Goal: Task Accomplishment & Management: Manage account settings

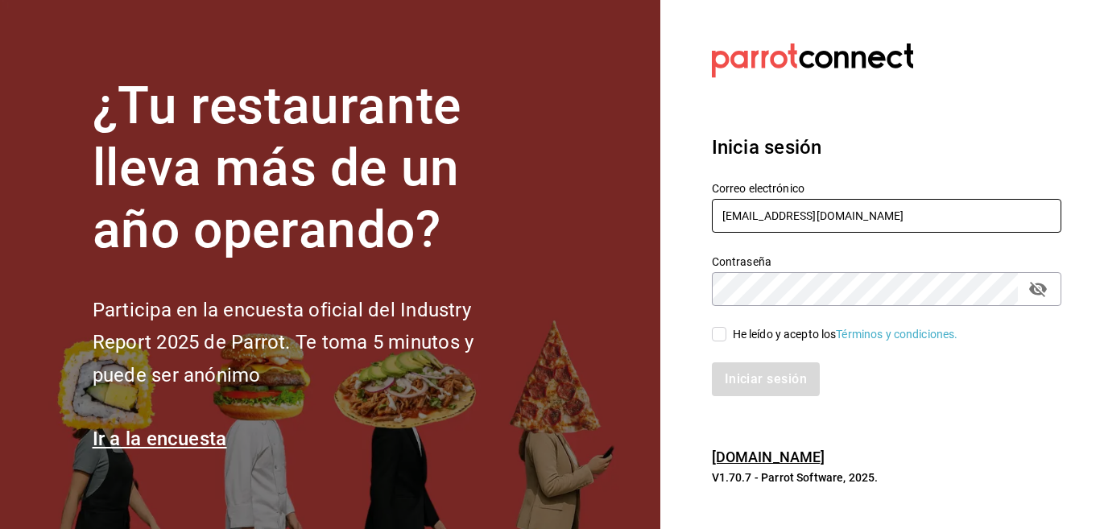
click at [874, 218] on input "multiuser@celestica.com" at bounding box center [887, 216] width 350 height 34
type input "Multiuser@inaricoah.com"
click at [717, 333] on input "He leído y acepto los Términos y condiciones." at bounding box center [719, 334] width 15 height 15
checkbox input "true"
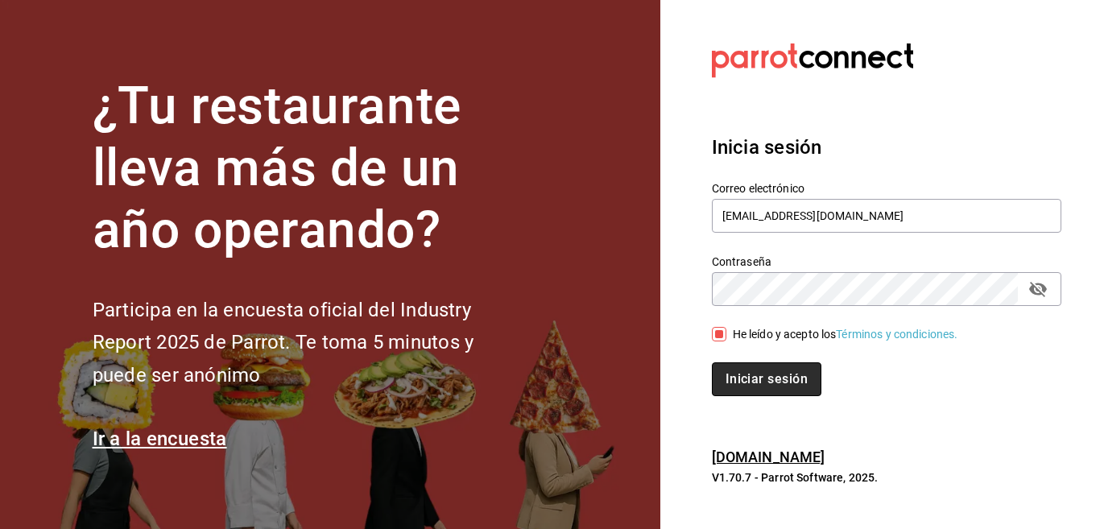
click at [751, 383] on button "Iniciar sesión" at bounding box center [767, 380] width 110 height 34
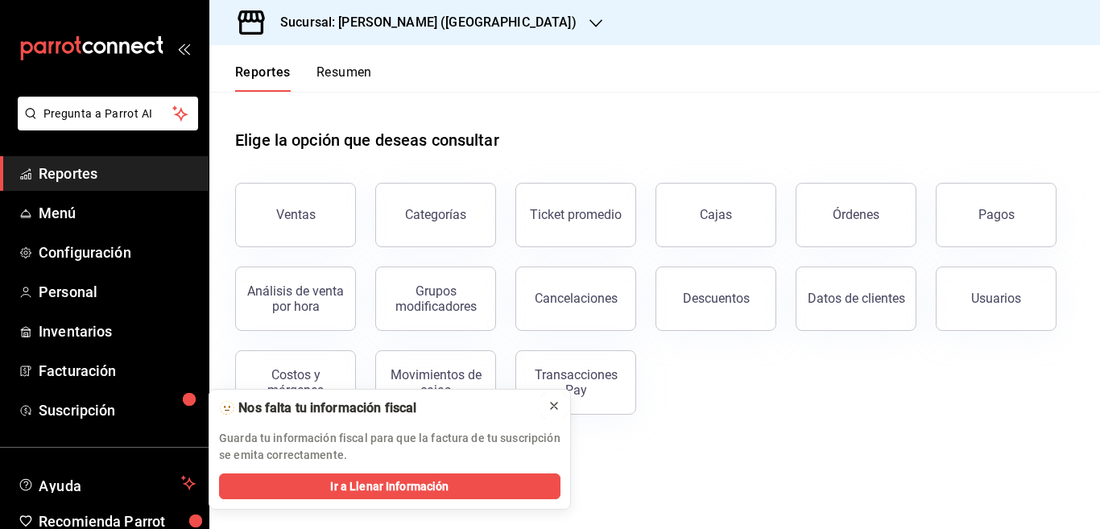
click at [554, 406] on icon at bounding box center [554, 406] width 6 height 6
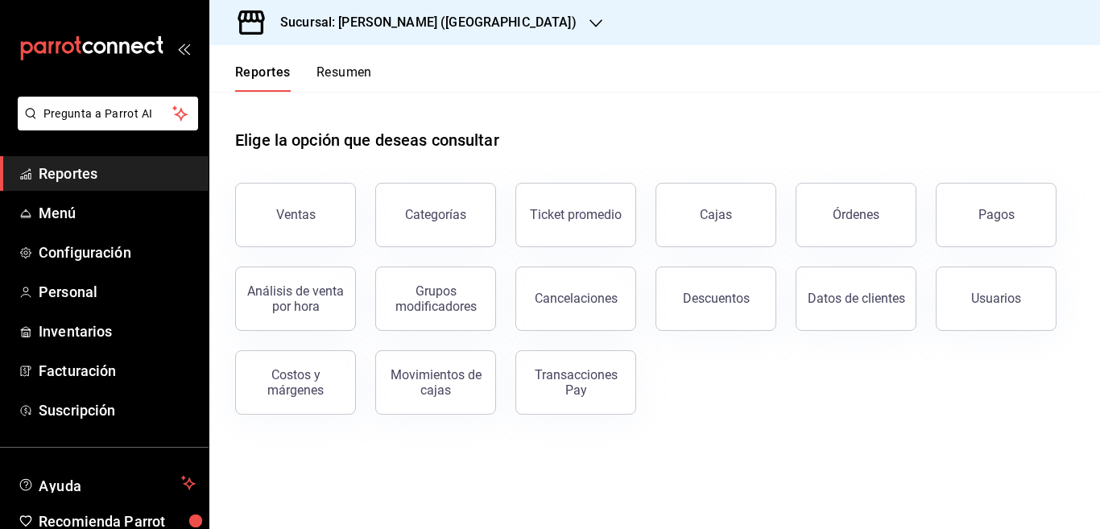
click at [590, 23] on icon "button" at bounding box center [596, 23] width 13 height 8
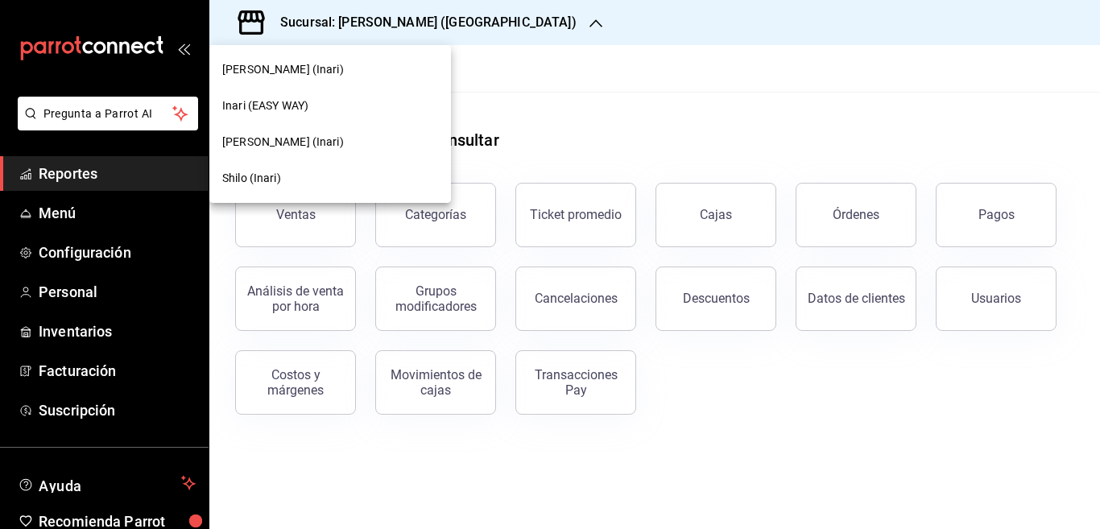
click at [284, 102] on span "Inari (EASY WAY)" at bounding box center [265, 105] width 86 height 17
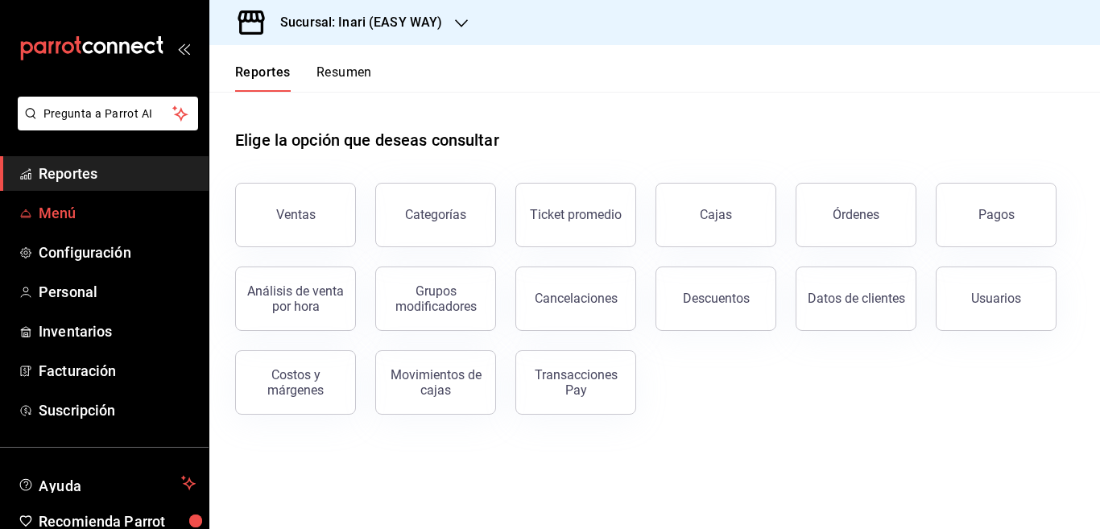
click at [59, 212] on span "Menú" at bounding box center [117, 213] width 157 height 22
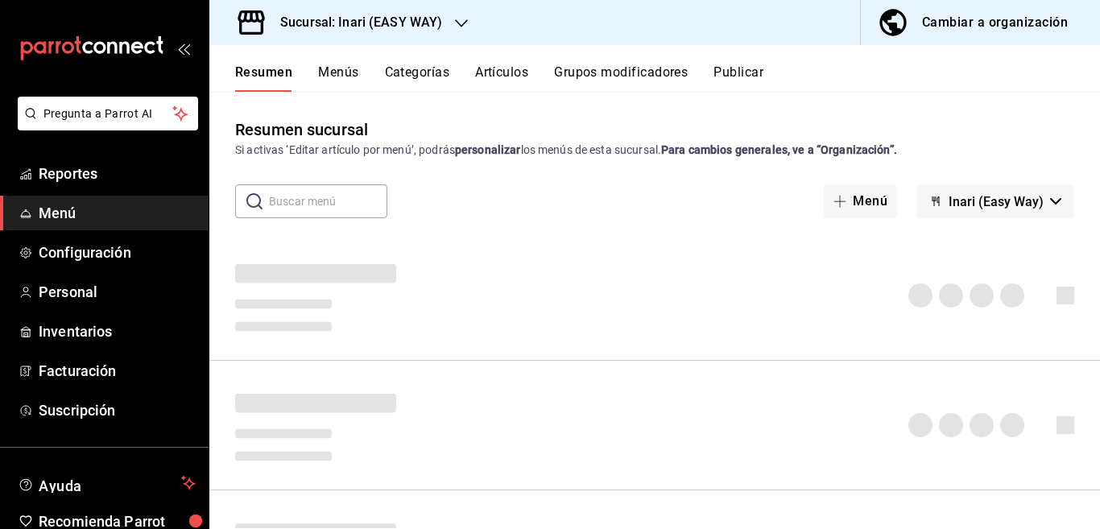
click at [422, 73] on button "Categorías" at bounding box center [417, 77] width 65 height 27
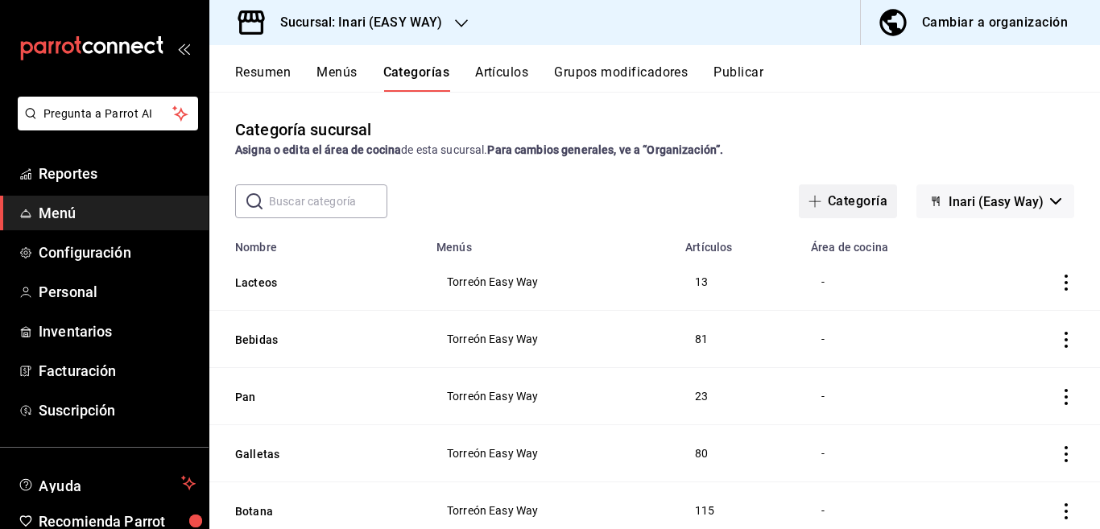
click at [842, 197] on button "Categoría" at bounding box center [848, 201] width 98 height 34
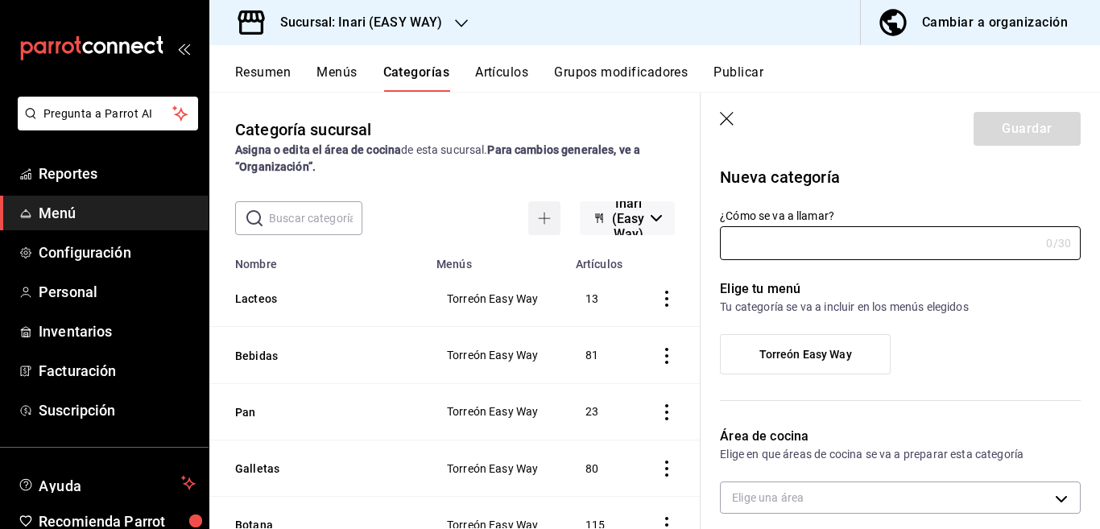
type input "2ca77d79-c4f1-474a-8bad-fbed550f717c"
type input "Aguas PIPE"
click at [814, 346] on label "Torreón Easy Way" at bounding box center [805, 354] width 169 height 39
click at [0, 0] on input "Torreón Easy Way" at bounding box center [0, 0] width 0 height 0
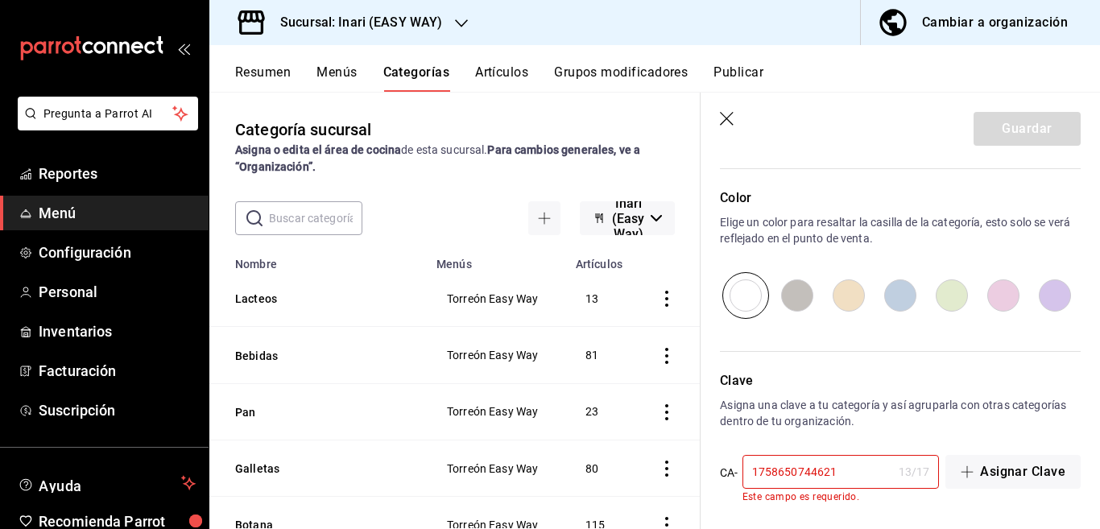
scroll to position [541, 0]
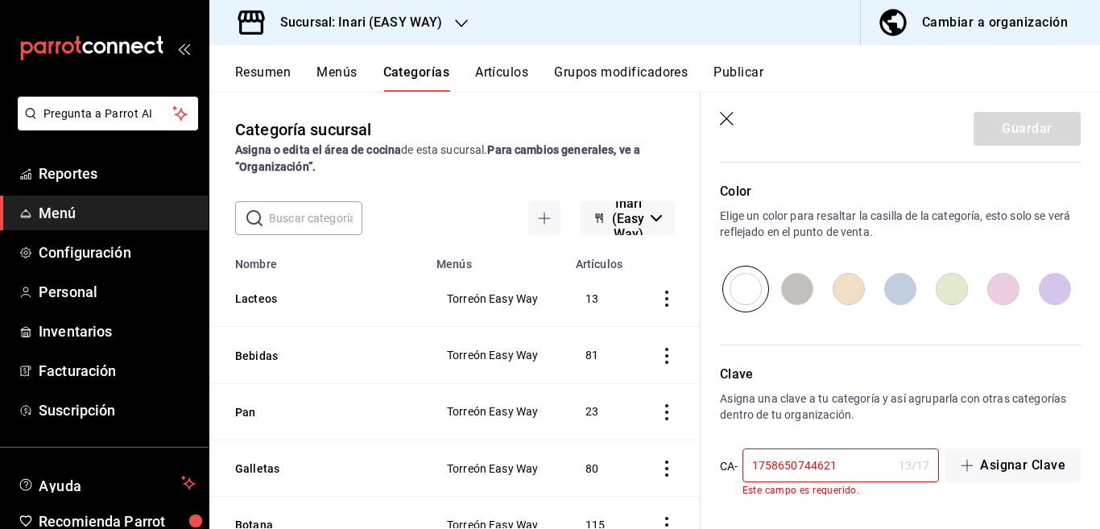
click at [859, 471] on input "1758650744621" at bounding box center [818, 466] width 150 height 32
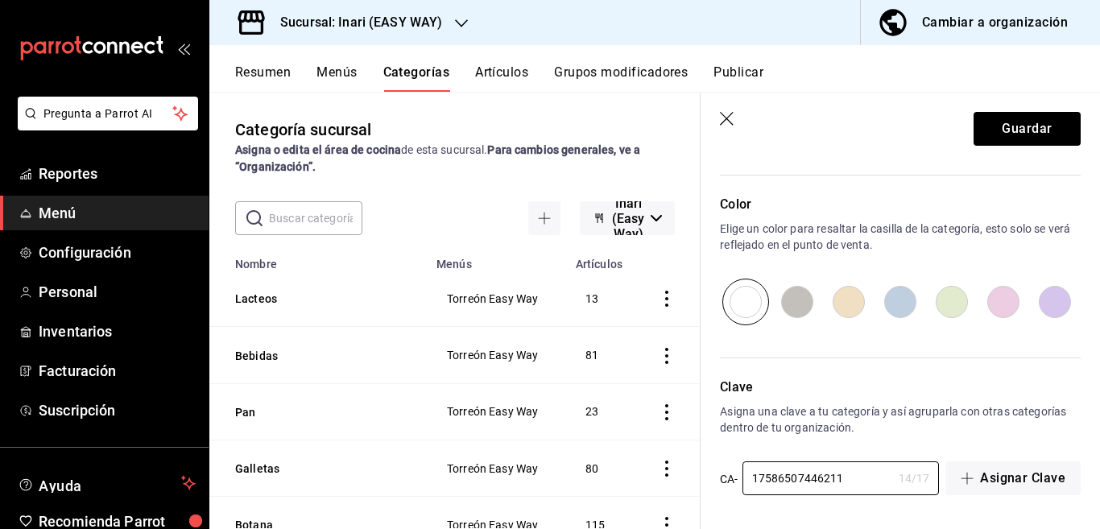
scroll to position [528, 0]
type input "17586507446211"
click at [999, 129] on button "Guardar" at bounding box center [1027, 129] width 107 height 34
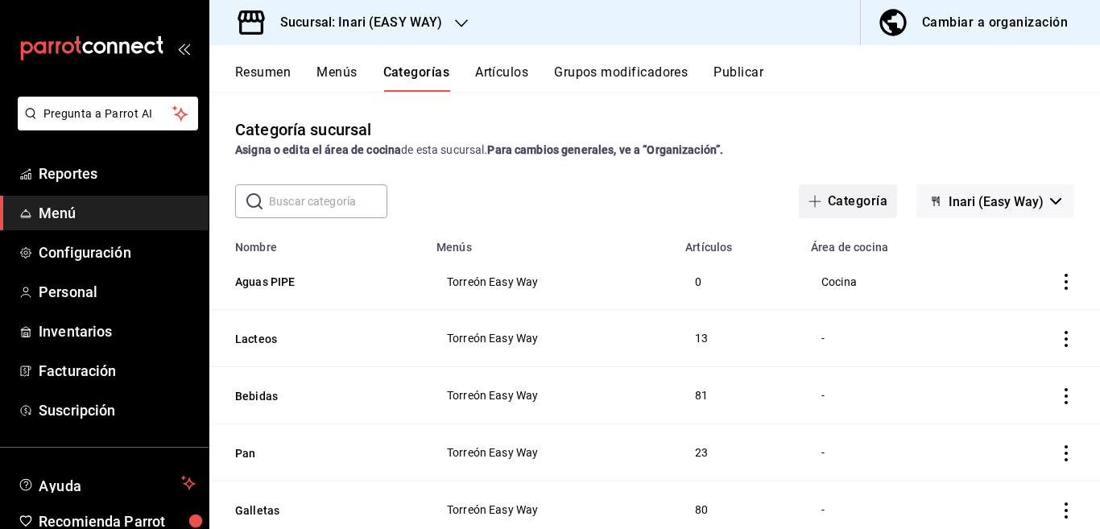
click at [837, 197] on button "Categoría" at bounding box center [848, 201] width 98 height 34
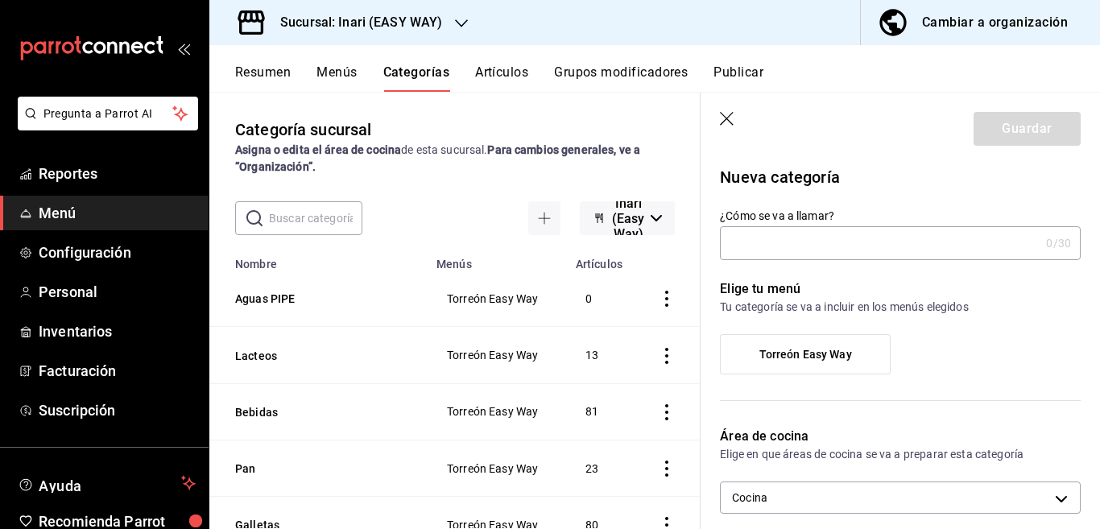
type input "2ca77d79-c4f1-474a-8bad-fbed550f717c"
type input "Sabritas"
click at [884, 176] on p "Nueva categoría" at bounding box center [900, 177] width 361 height 24
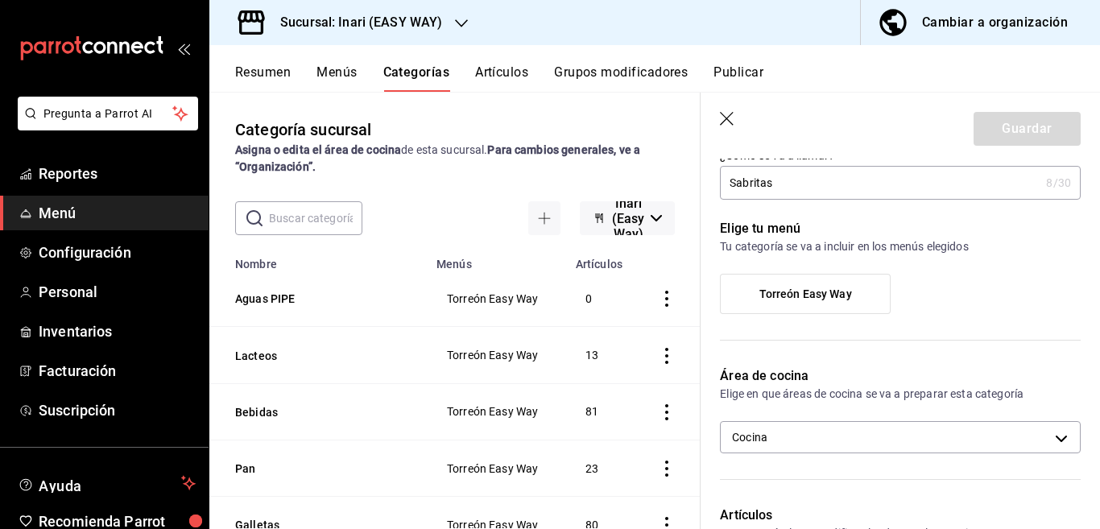
scroll to position [65, 0]
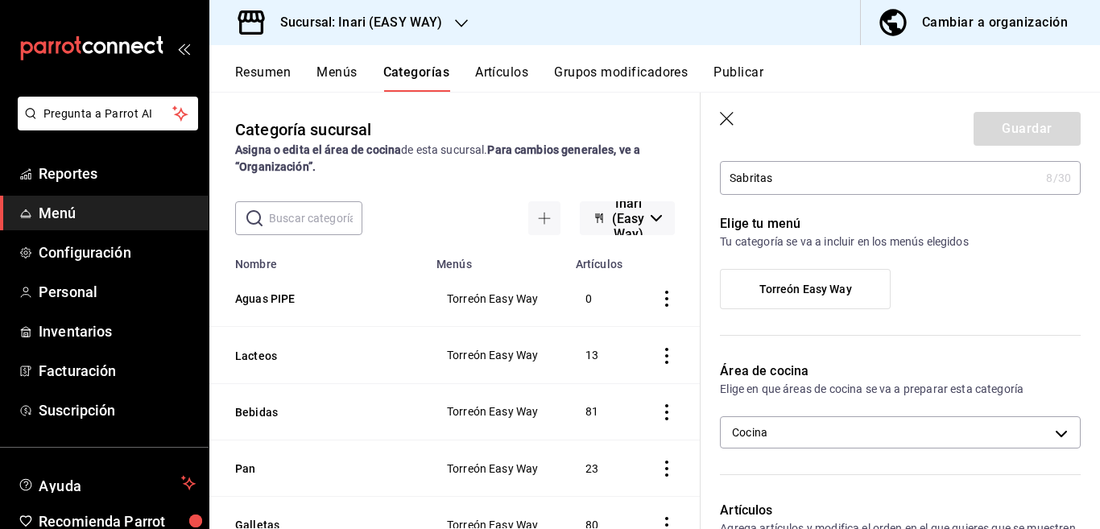
click at [810, 290] on span "Torreón Easy Way" at bounding box center [806, 290] width 93 height 14
click at [0, 0] on input "Torreón Easy Way" at bounding box center [0, 0] width 0 height 0
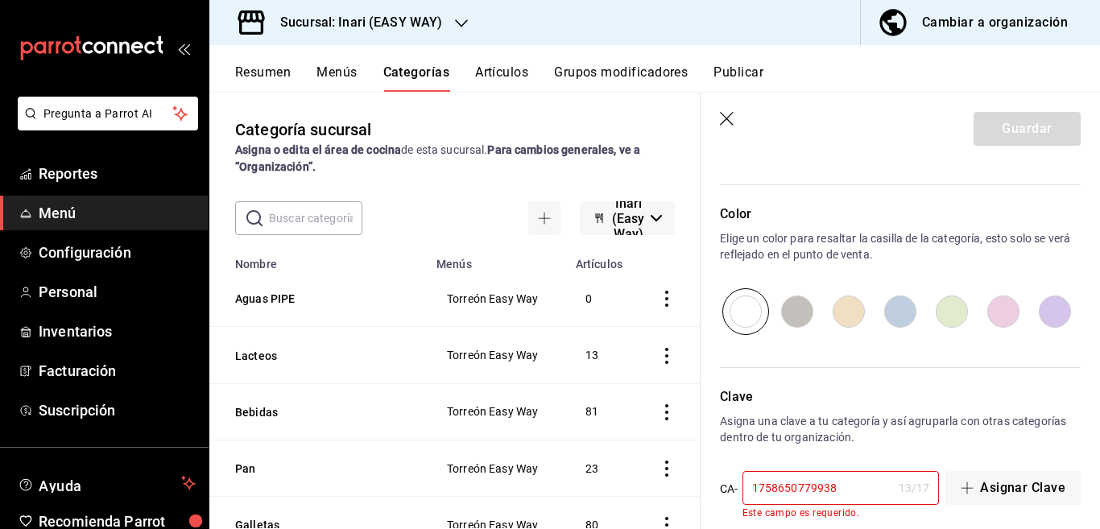
scroll to position [524, 0]
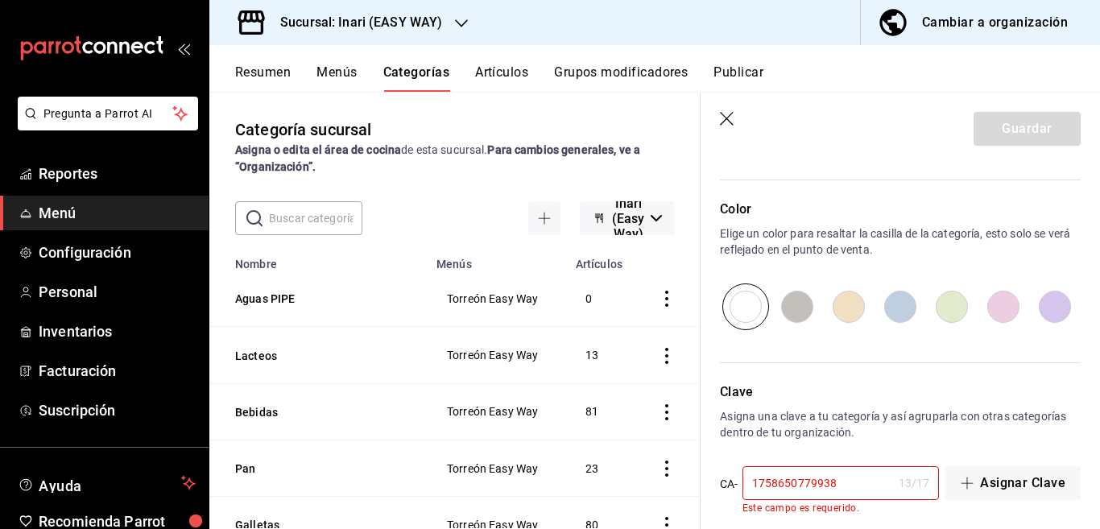
click at [855, 484] on input "1758650779938" at bounding box center [818, 483] width 150 height 32
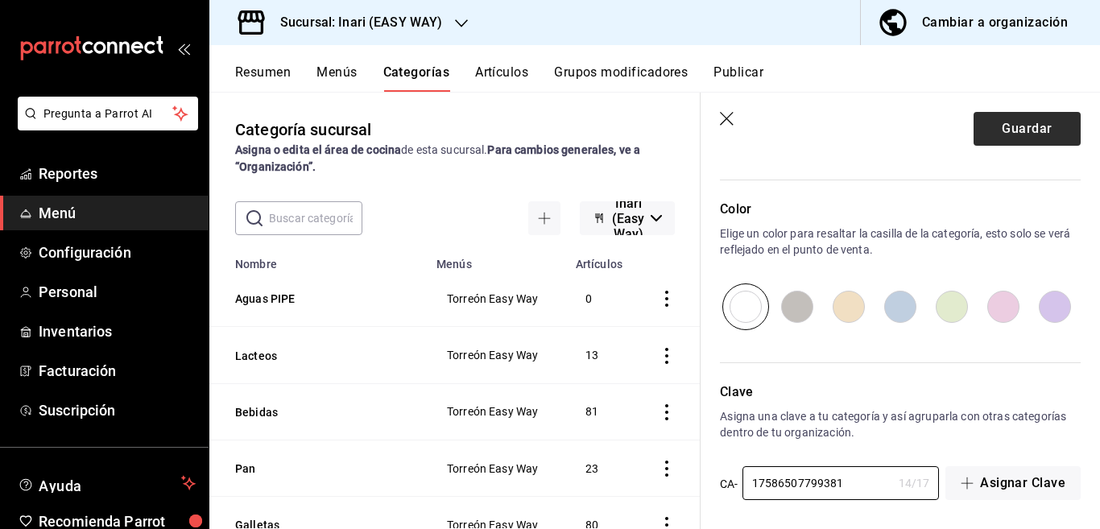
type input "17586507799381"
click at [991, 126] on button "Guardar" at bounding box center [1027, 129] width 107 height 34
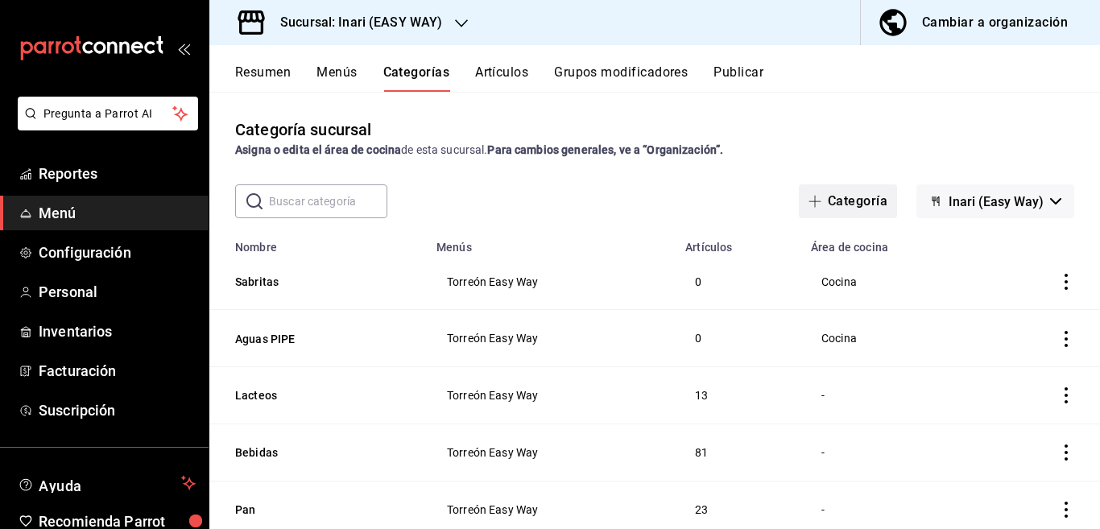
click at [841, 199] on button "Categoría" at bounding box center [848, 201] width 98 height 34
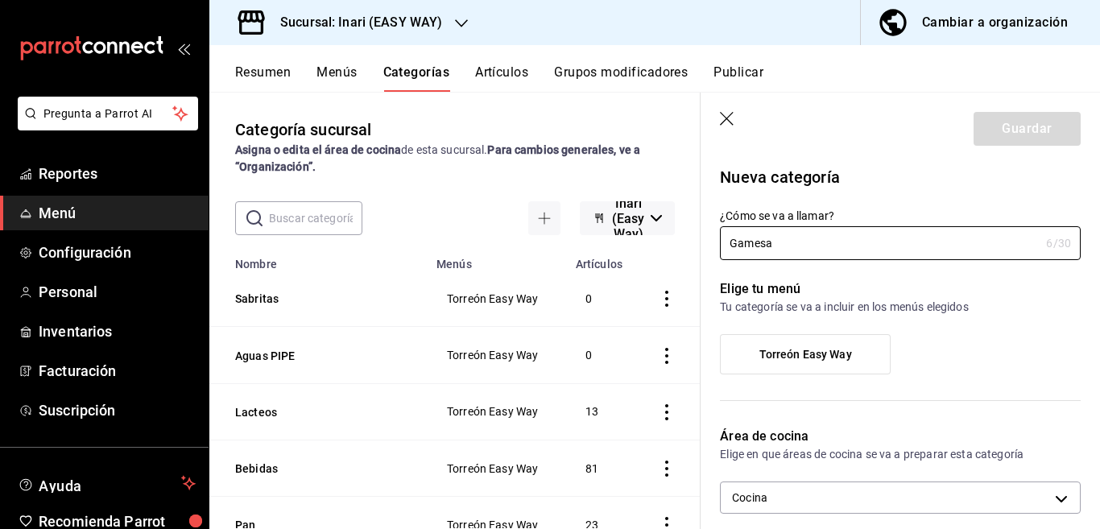
type input "Gamesa"
click at [775, 355] on span "Torreón Easy Way" at bounding box center [806, 355] width 93 height 14
click at [0, 0] on input "Torreón Easy Way" at bounding box center [0, 0] width 0 height 0
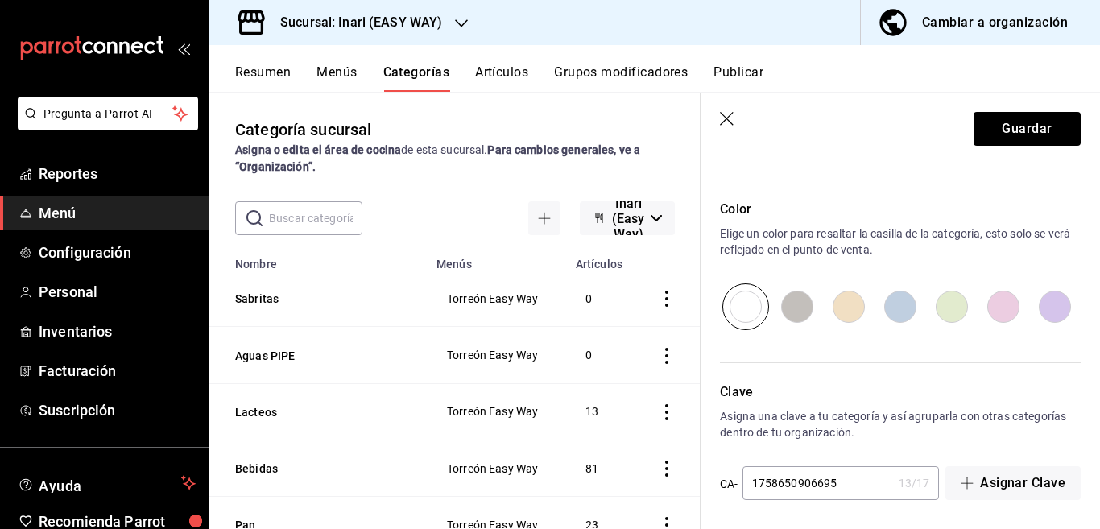
scroll to position [524, 0]
click at [1000, 121] on button "Guardar" at bounding box center [1027, 129] width 107 height 34
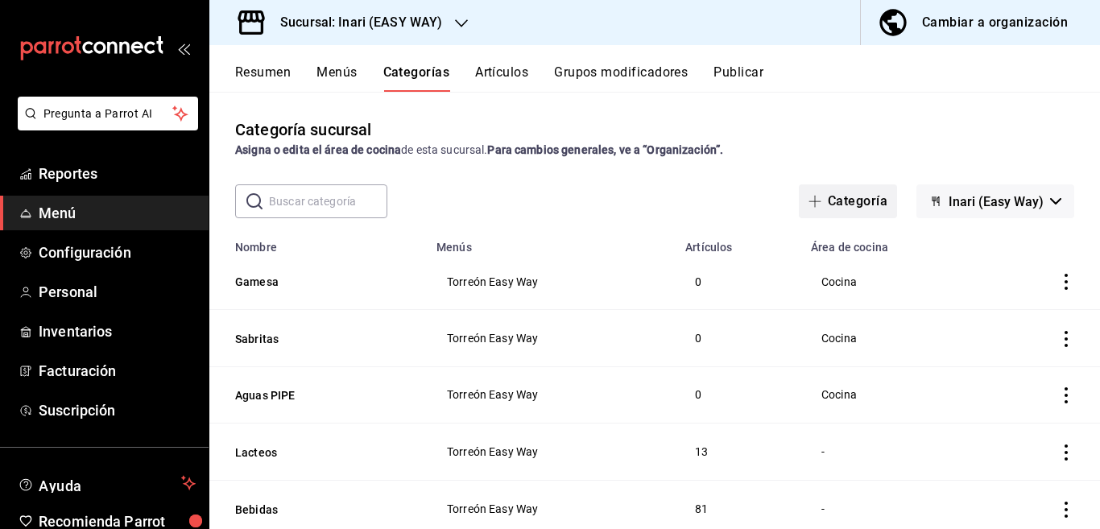
click at [849, 195] on button "Categoría" at bounding box center [848, 201] width 98 height 34
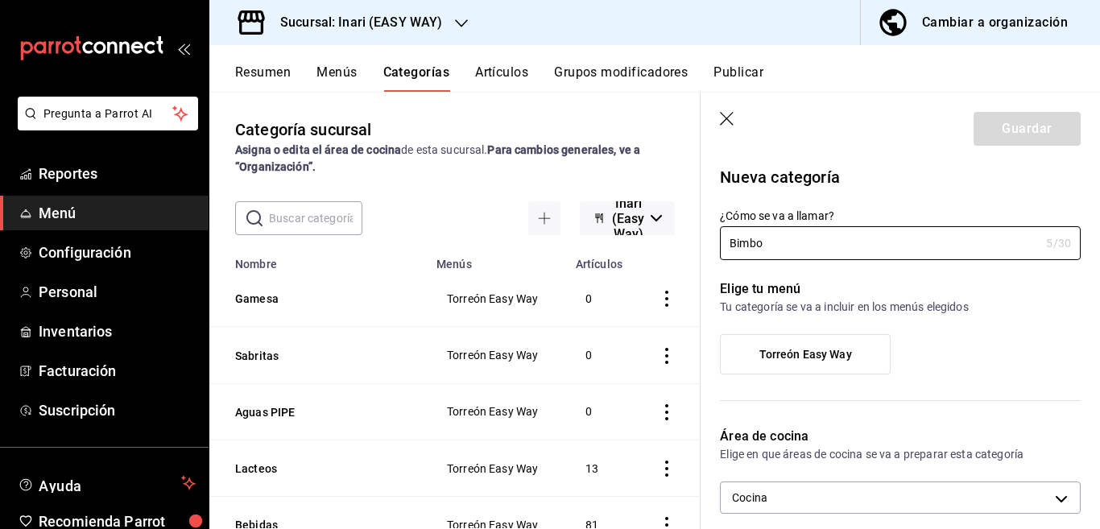
type input "Bimbo"
click at [778, 353] on span "Torreón Easy Way" at bounding box center [806, 355] width 93 height 14
click at [0, 0] on input "Torreón Easy Way" at bounding box center [0, 0] width 0 height 0
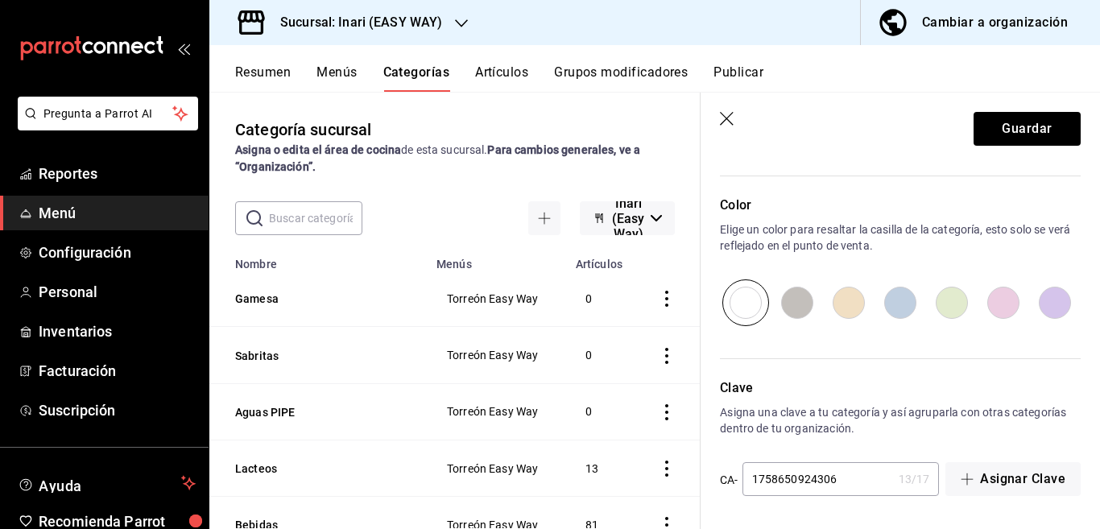
scroll to position [528, 0]
click at [1009, 132] on button "Guardar" at bounding box center [1027, 129] width 107 height 34
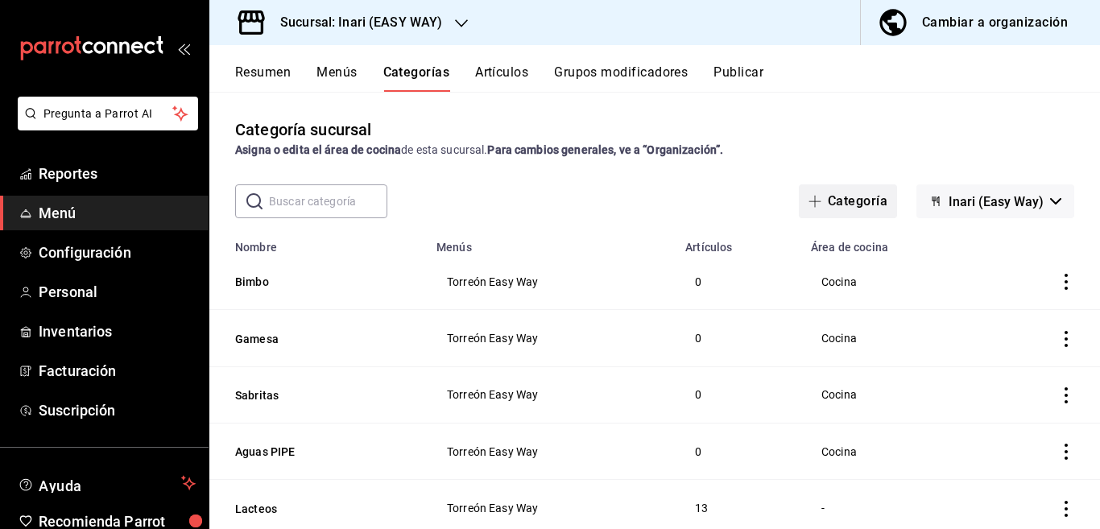
click at [838, 195] on button "Categoría" at bounding box center [848, 201] width 98 height 34
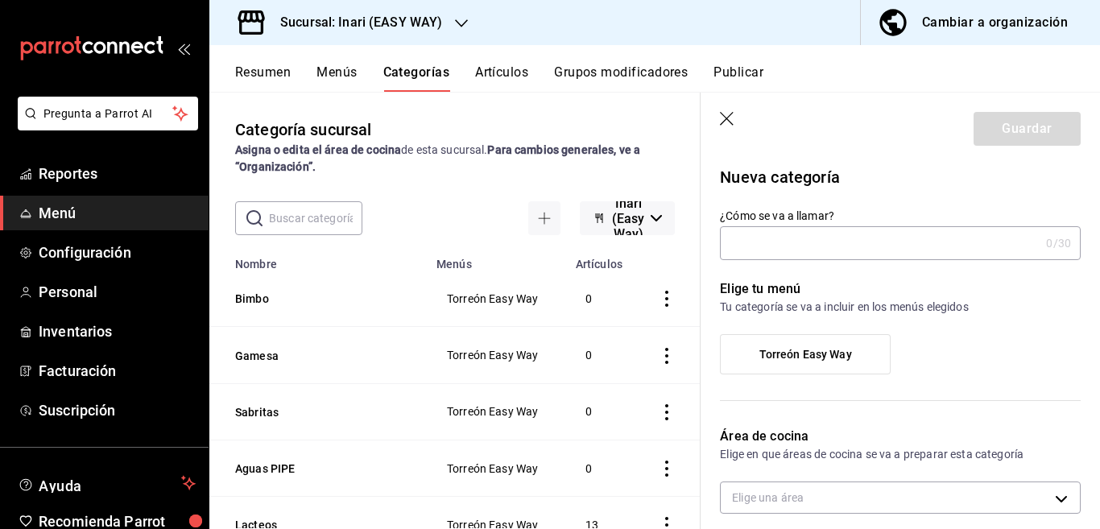
type input "2ca77d79-c4f1-474a-8bad-fbed550f717c"
type input "Barcel"
click at [798, 349] on span "Torreón Easy Way" at bounding box center [806, 355] width 93 height 14
click at [0, 0] on input "Torreón Easy Way" at bounding box center [0, 0] width 0 height 0
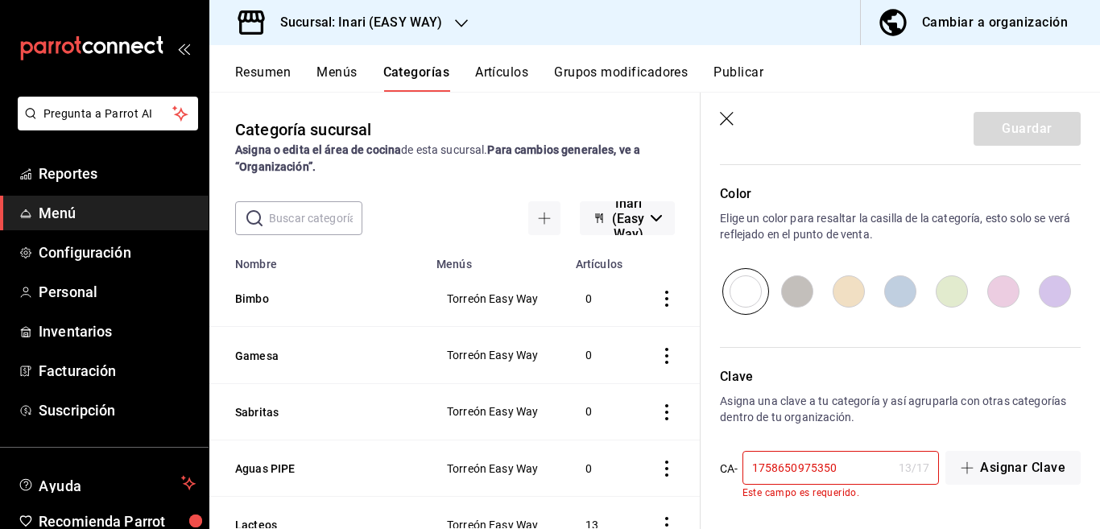
scroll to position [541, 0]
click at [857, 466] on input "1758650975350" at bounding box center [818, 466] width 150 height 32
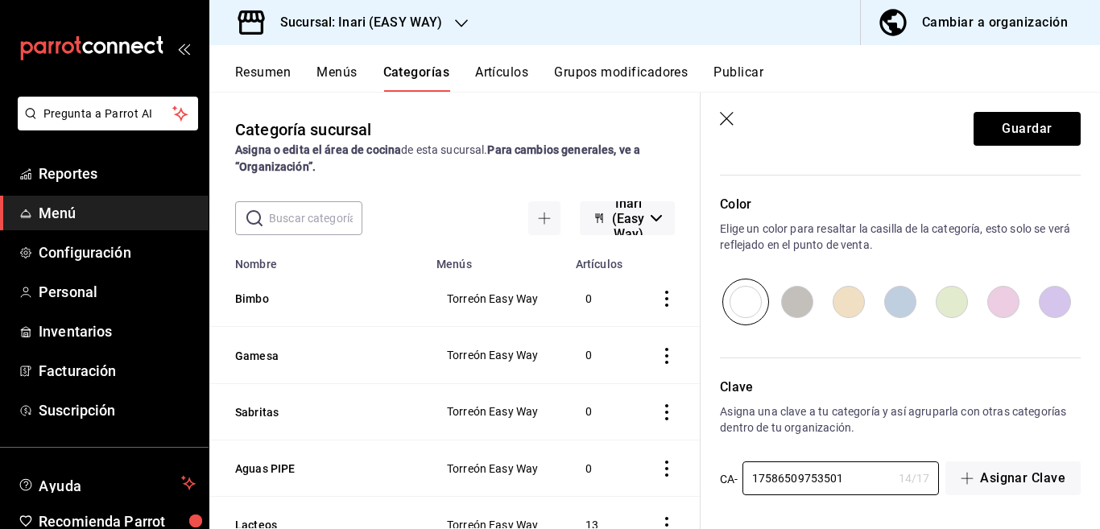
scroll to position [528, 0]
type input "17586509753501"
click at [995, 126] on button "Guardar" at bounding box center [1027, 129] width 107 height 34
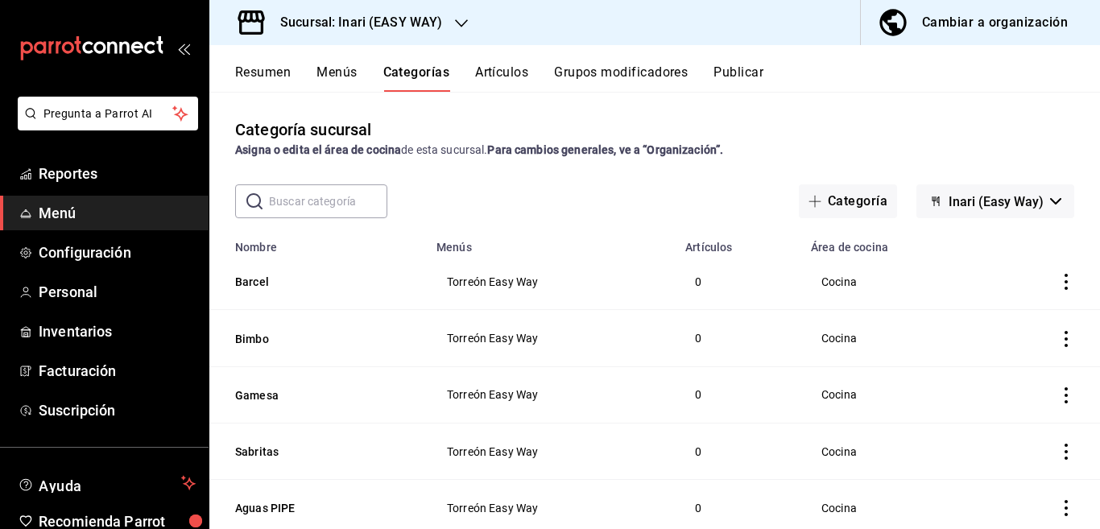
click at [503, 68] on button "Artículos" at bounding box center [501, 77] width 53 height 27
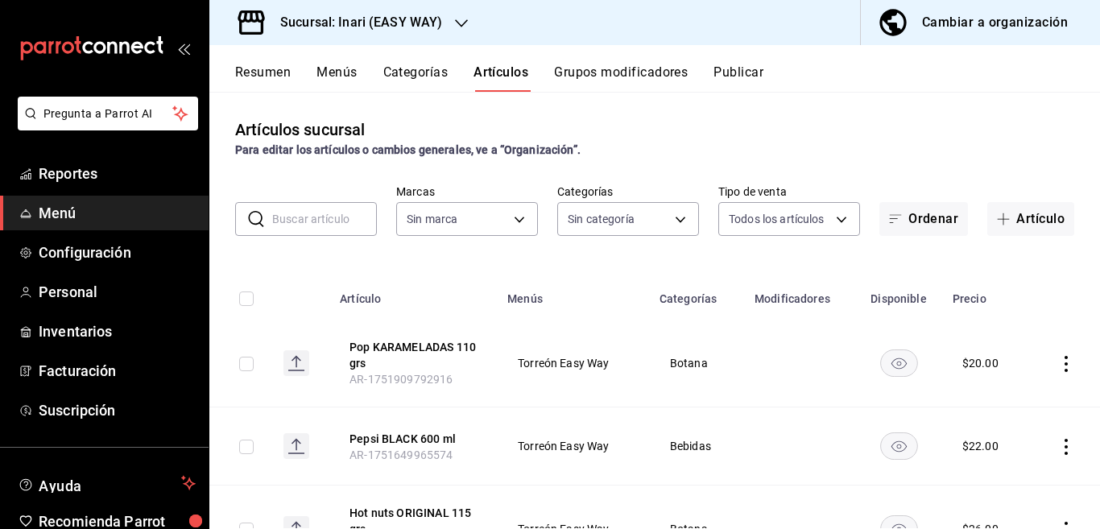
type input "7620f298-b2ed-402a-8097-6bd179e9e54d"
type input "30a8470c-9197-4bbb-a2e4-149208c13fc3,d2f9ce2a-831b-4a7a-8b25-46aff7b73722,0221d…"
click at [323, 220] on input "text" at bounding box center [324, 219] width 105 height 32
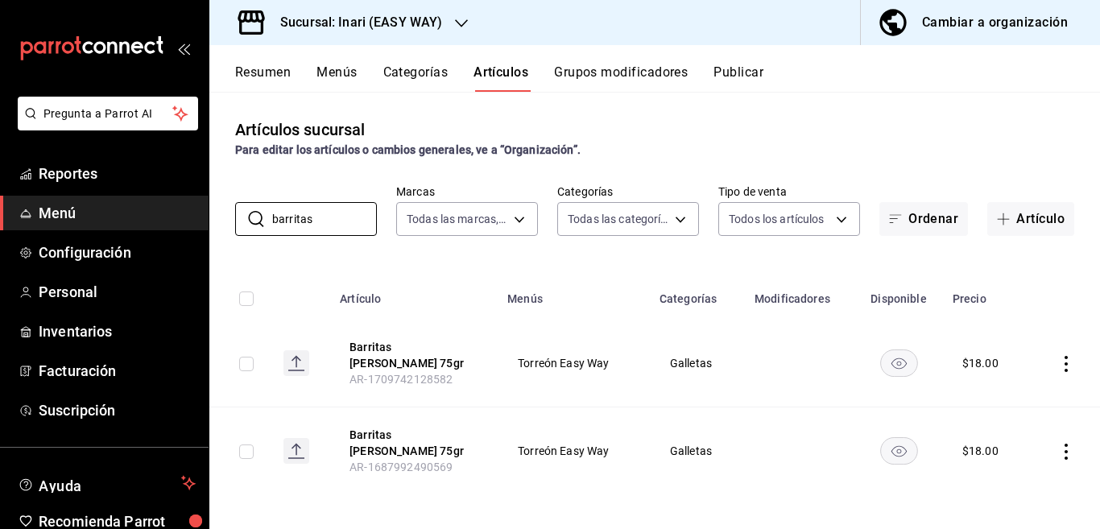
click at [594, 258] on div "Artículos sucursal Para editar los artículos o cambios generales, ve a “Organiz…" at bounding box center [654, 310] width 891 height 437
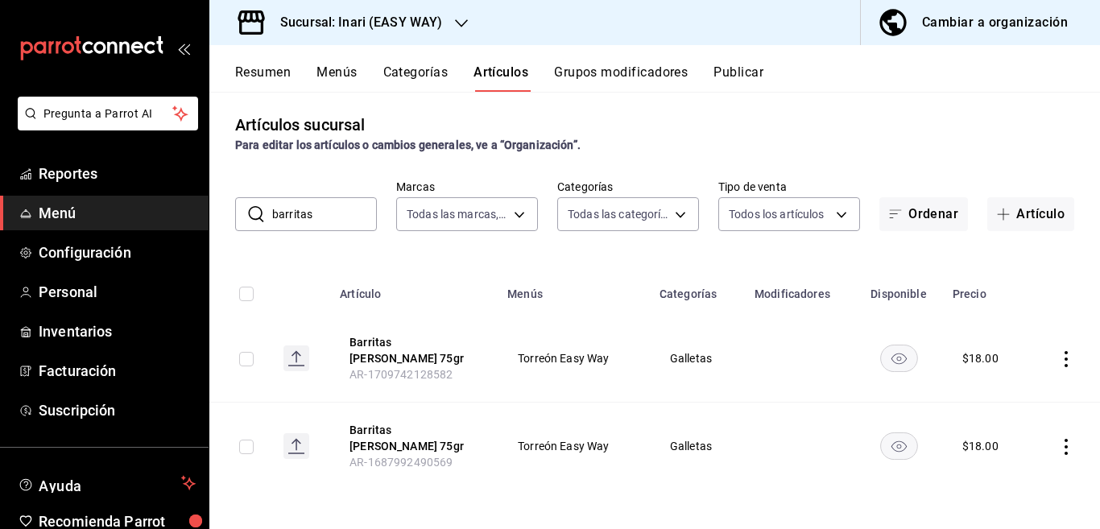
click at [341, 215] on input "barritas" at bounding box center [324, 214] width 105 height 32
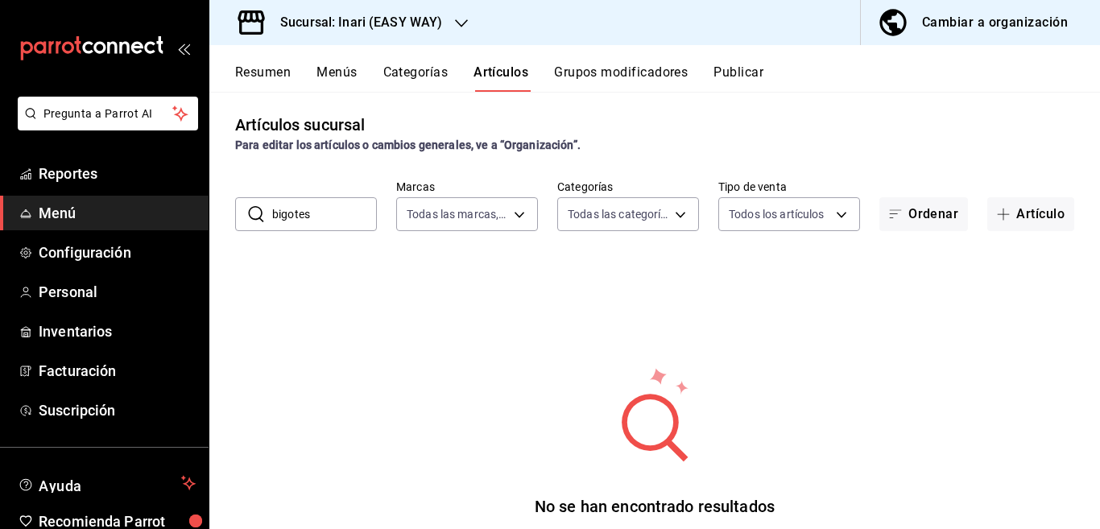
scroll to position [0, 0]
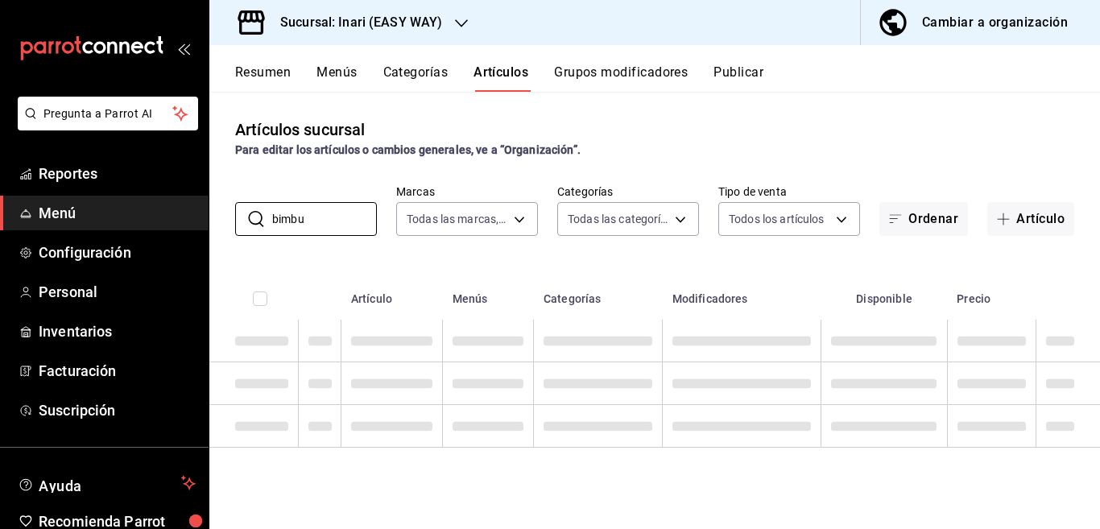
click at [570, 252] on div "Artículos sucursal Para editar los artículos o cambios generales, ve a “Organiz…" at bounding box center [654, 310] width 891 height 437
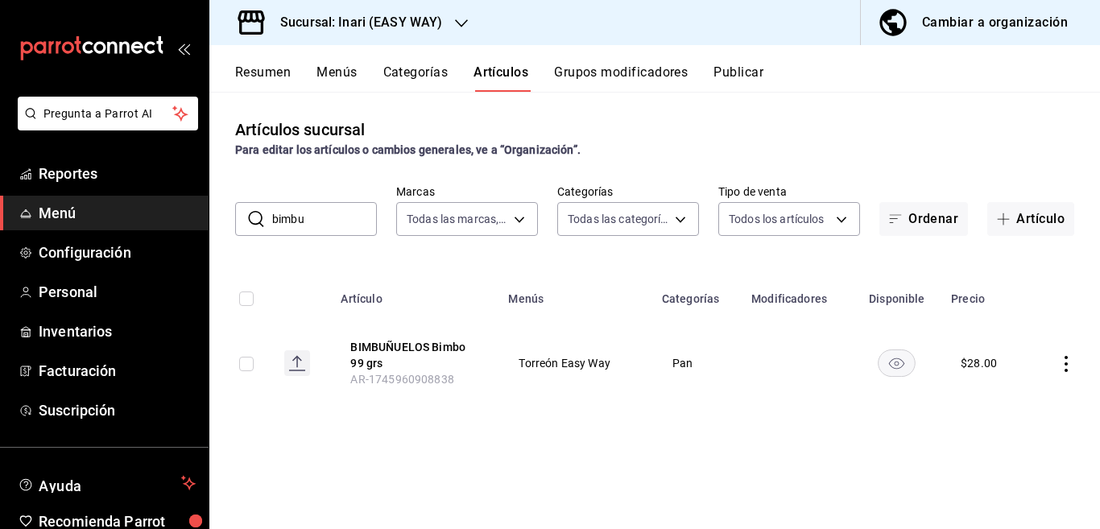
click at [318, 221] on input "bimbu" at bounding box center [324, 219] width 105 height 32
type input "b"
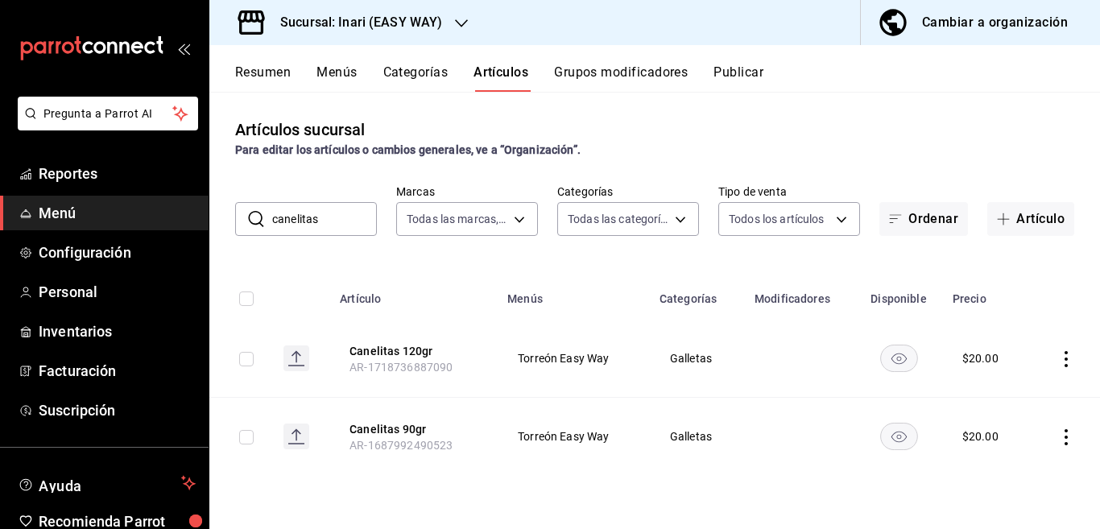
click at [338, 219] on input "canelitas" at bounding box center [324, 219] width 105 height 32
type input "c"
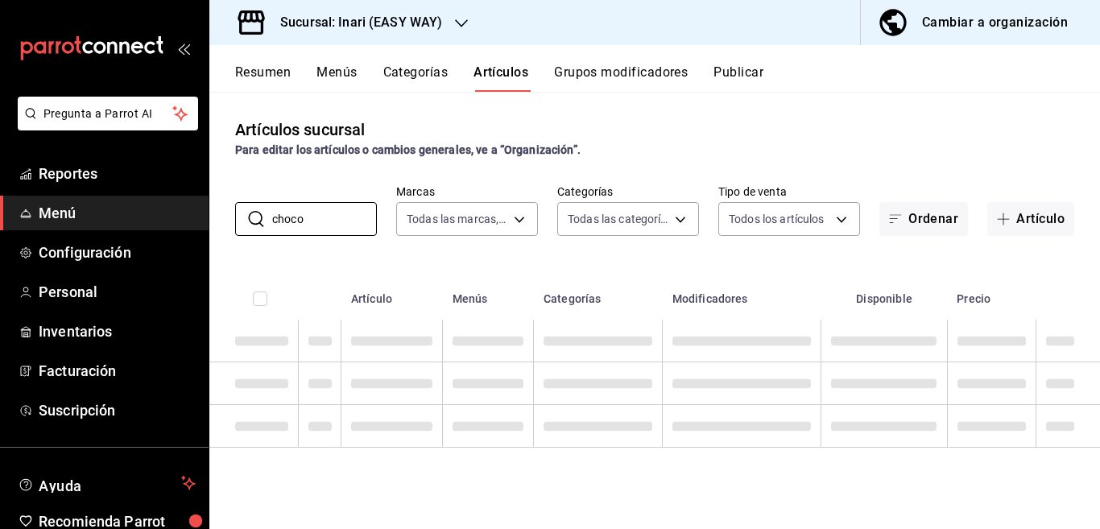
click at [577, 259] on div "Artículos sucursal Para editar los artículos o cambios generales, ve a “Organiz…" at bounding box center [654, 310] width 891 height 437
click at [332, 215] on input "choco" at bounding box center [324, 219] width 105 height 32
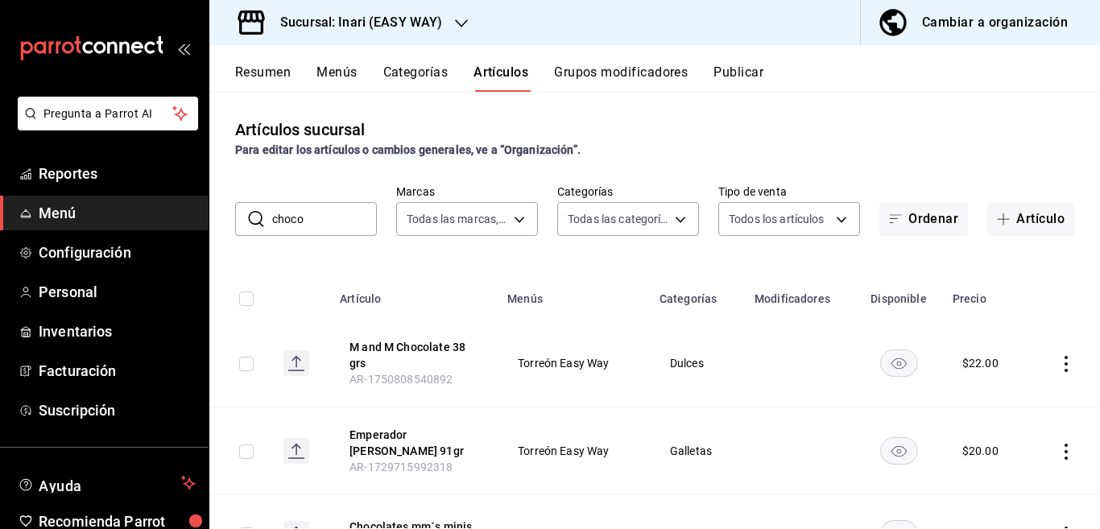
click at [621, 259] on div "Artículos sucursal Para editar los artículos o cambios generales, ve a “Organiz…" at bounding box center [654, 310] width 891 height 437
click at [329, 220] on input "choco" at bounding box center [324, 219] width 105 height 32
type input "c"
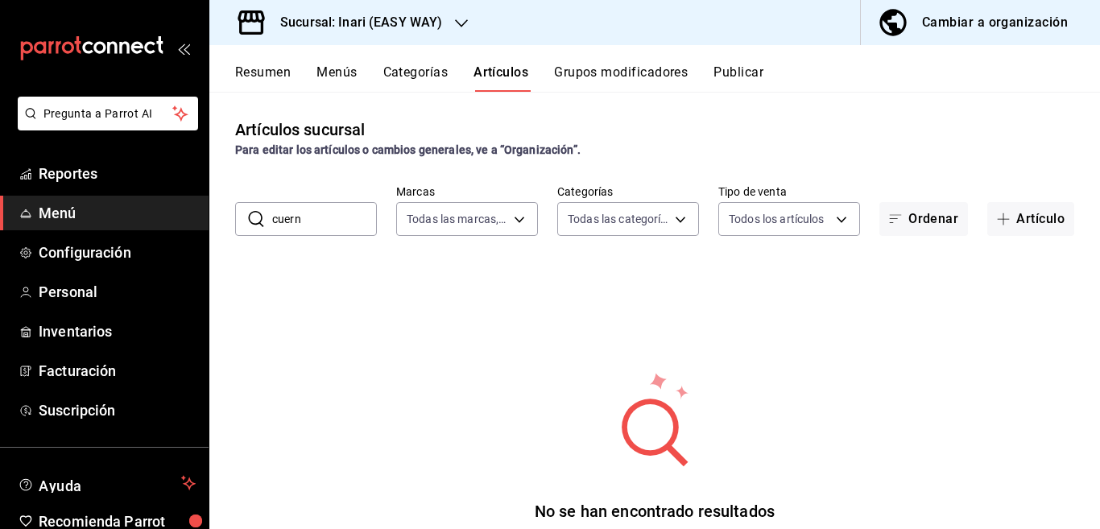
click at [592, 268] on div "No se han encontrado resultados Parece que no podemos encontrar ningún resultad…" at bounding box center [654, 469] width 891 height 403
click at [341, 211] on input "cuern" at bounding box center [324, 219] width 105 height 32
type input "c"
click at [578, 256] on div "Artículos sucursal Para editar los artículos o cambios generales, ve a “Organiz…" at bounding box center [654, 310] width 891 height 437
click at [333, 218] on input "donas" at bounding box center [324, 219] width 105 height 32
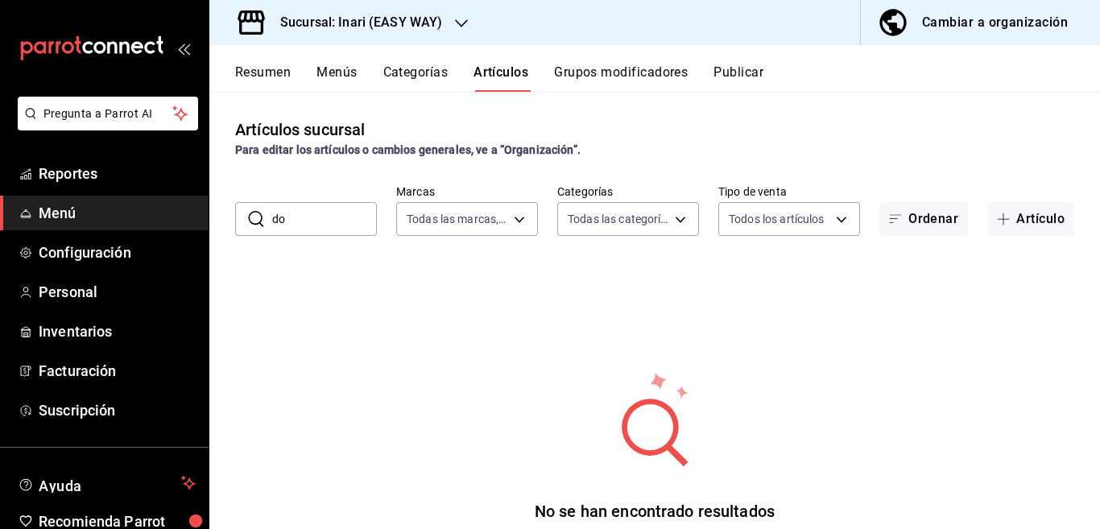
type input "d"
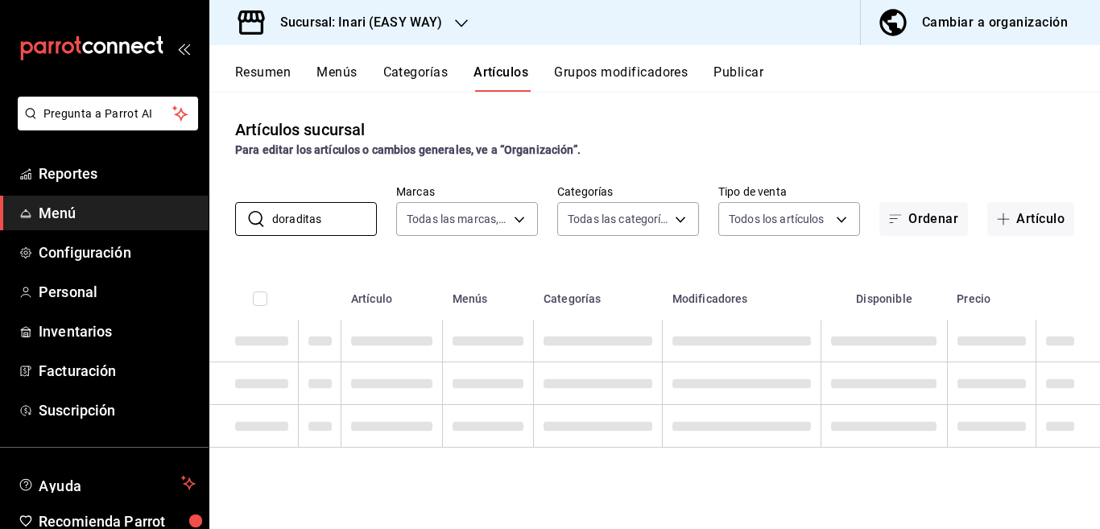
click at [584, 255] on div "Artículos sucursal Para editar los artículos o cambios generales, ve a “Organiz…" at bounding box center [654, 310] width 891 height 437
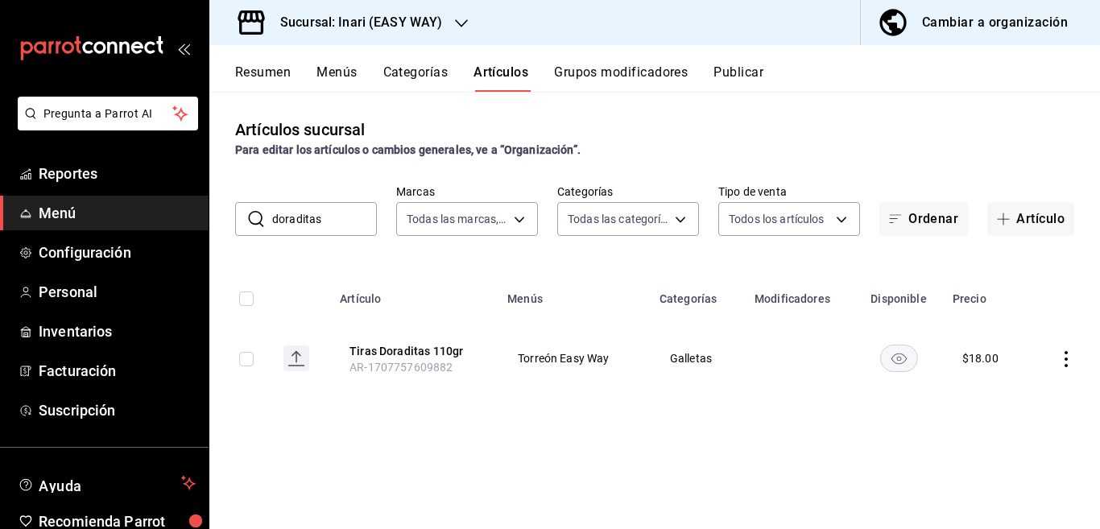
click at [330, 214] on input "doraditas" at bounding box center [324, 219] width 105 height 32
type input "d"
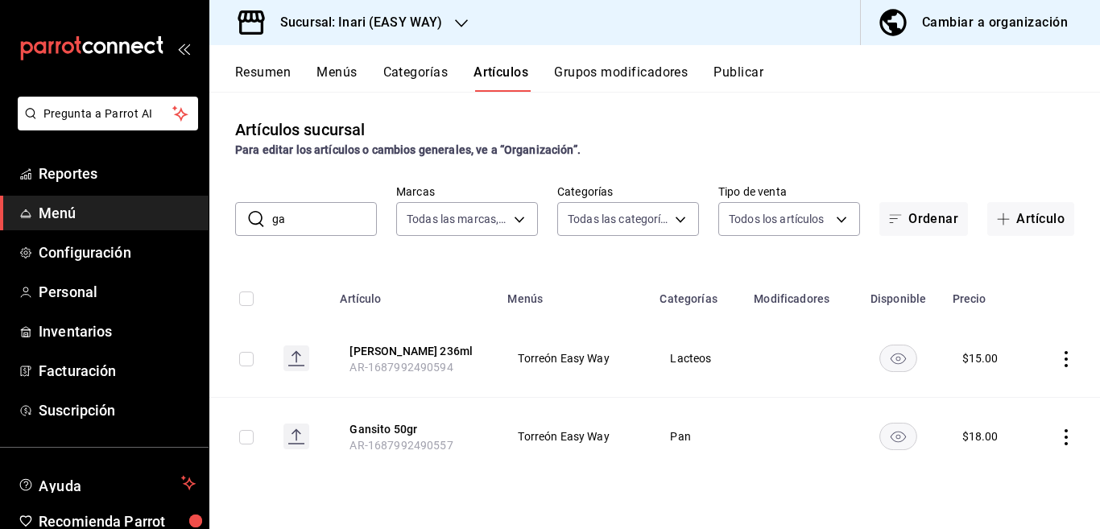
type input "g"
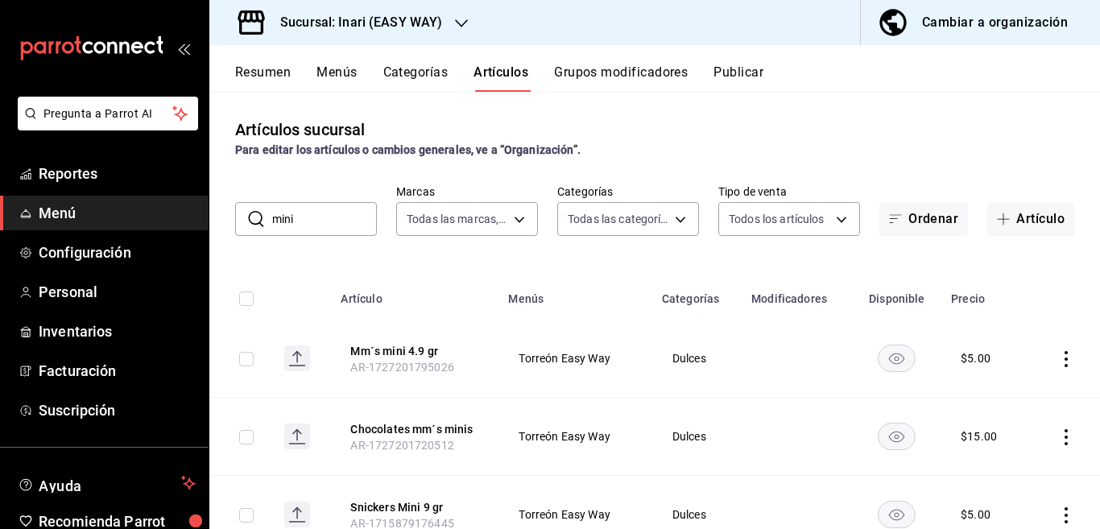
click at [314, 216] on input "mini" at bounding box center [324, 219] width 105 height 32
type input "m"
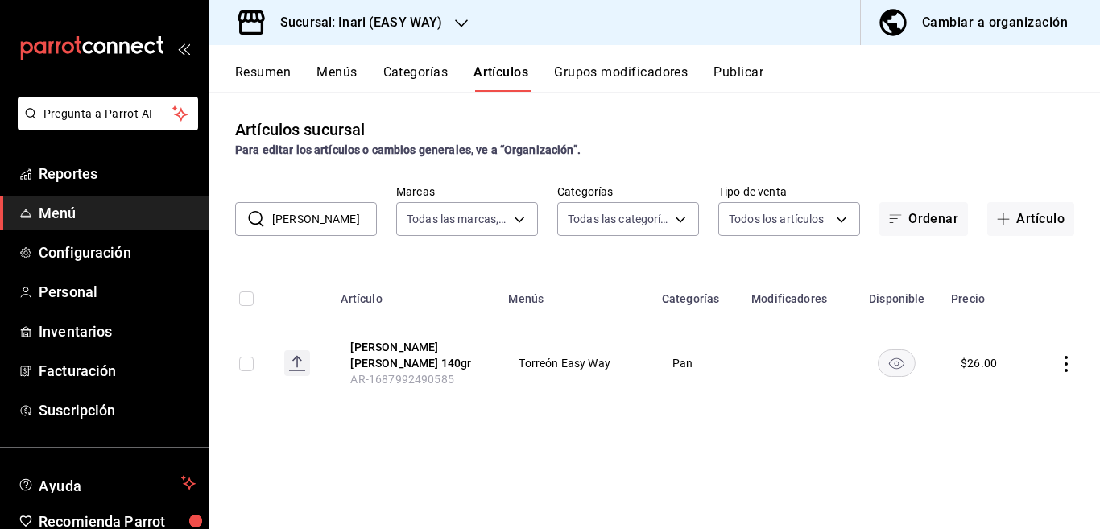
click at [337, 226] on input "[PERSON_NAME]" at bounding box center [324, 219] width 105 height 32
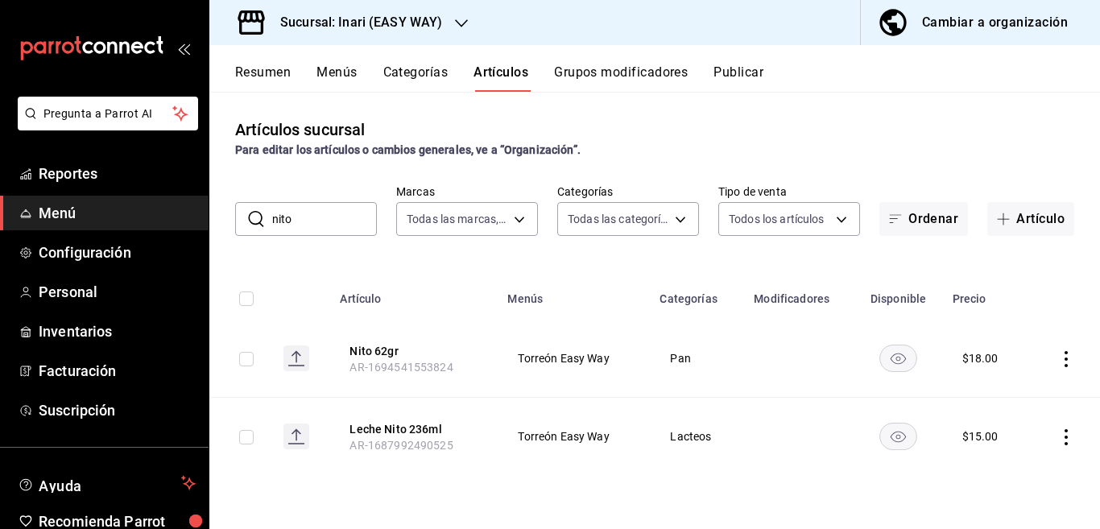
click at [549, 258] on div "Artículos sucursal Para editar los artículos o cambios generales, ve a “Organiz…" at bounding box center [654, 310] width 891 height 437
click at [321, 219] on input "nito" at bounding box center [324, 219] width 105 height 32
type input "n"
click at [575, 259] on div "Artículos sucursal Para editar los artículos o cambios generales, ve a “Organiz…" at bounding box center [654, 310] width 891 height 437
click at [340, 219] on input "polvorones" at bounding box center [324, 219] width 105 height 32
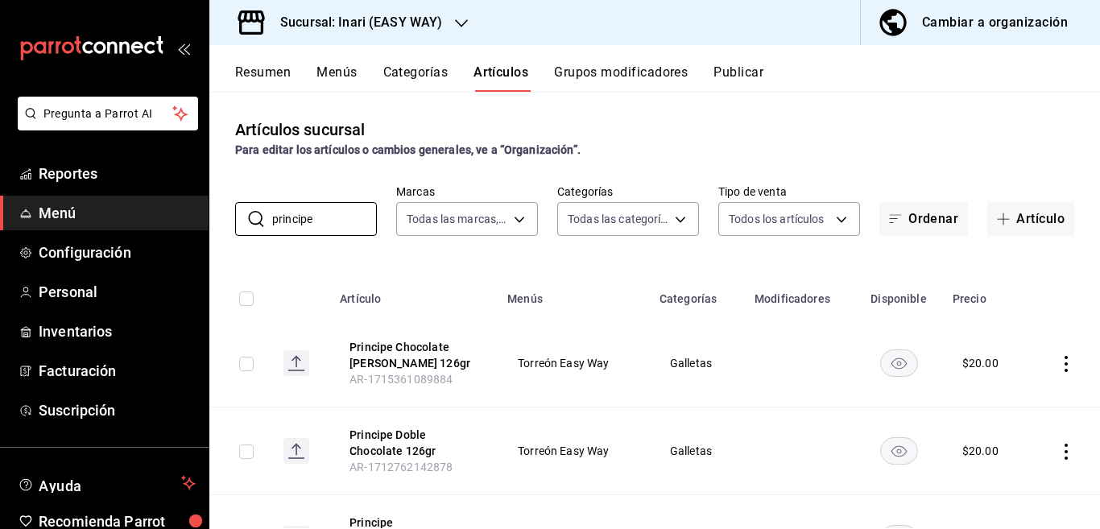
click at [576, 258] on div "Artículos sucursal Para editar los artículos o cambios generales, ve a “Organiz…" at bounding box center [654, 310] width 891 height 437
click at [325, 222] on input "principe" at bounding box center [324, 219] width 105 height 32
type input "p"
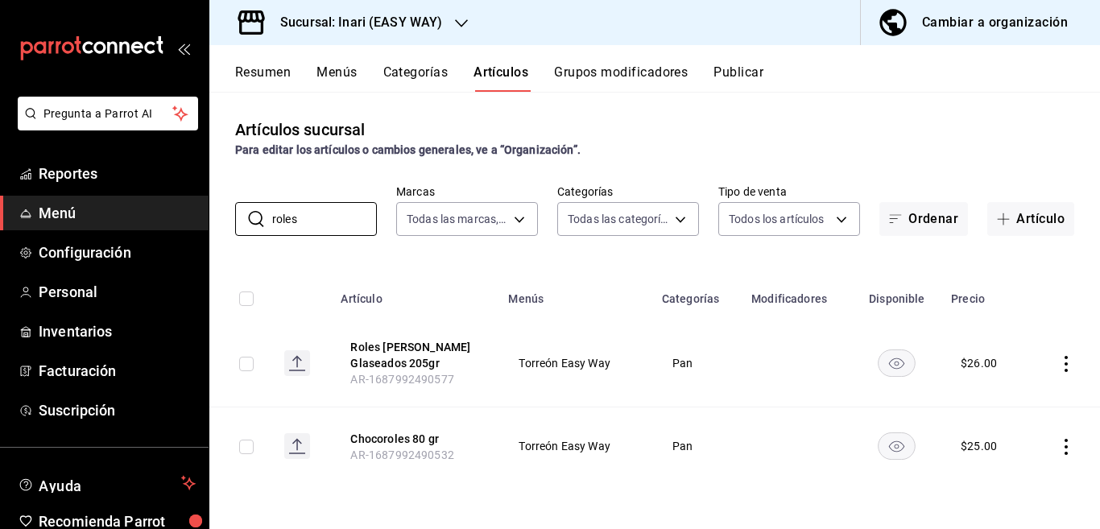
click at [549, 251] on div "Artículos sucursal Para editar los artículos o cambios generales, ve a “Organiz…" at bounding box center [654, 310] width 891 height 437
click at [321, 225] on input "roles" at bounding box center [324, 219] width 105 height 32
type input "r"
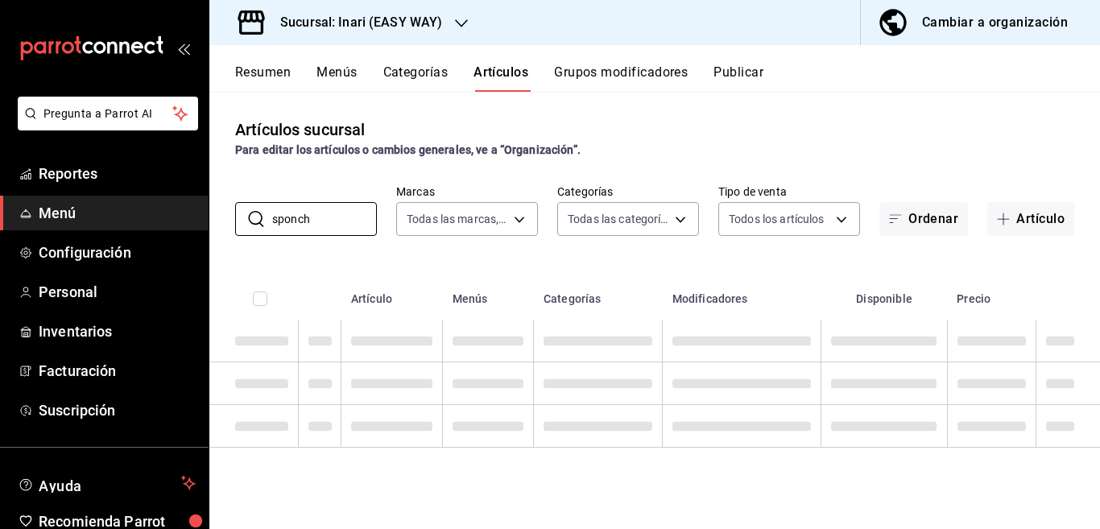
click at [382, 178] on div "Artículos sucursal Para editar los artículos o cambios generales, ve a “Organiz…" at bounding box center [654, 310] width 891 height 437
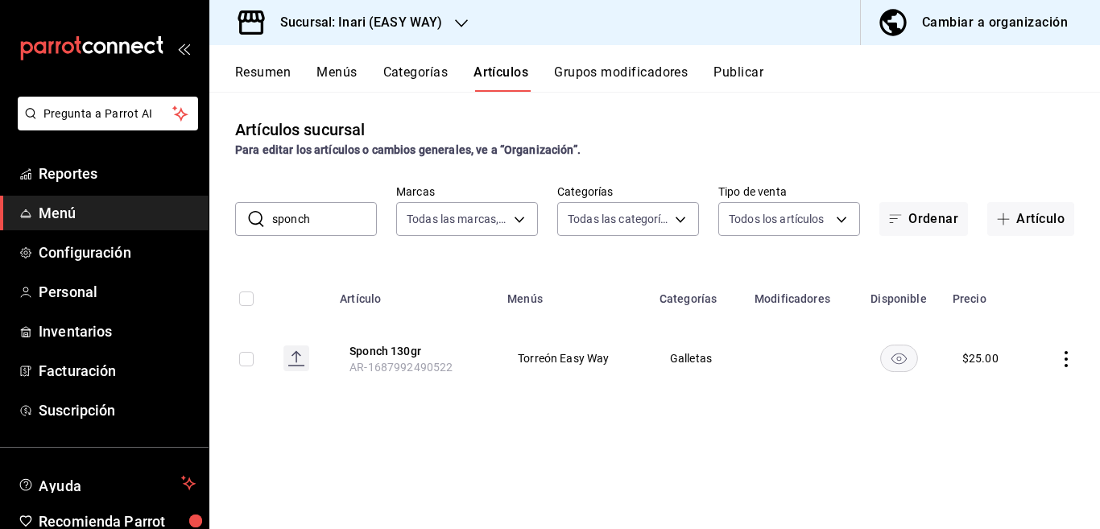
click at [333, 213] on input "sponch" at bounding box center [324, 219] width 105 height 32
type input "s"
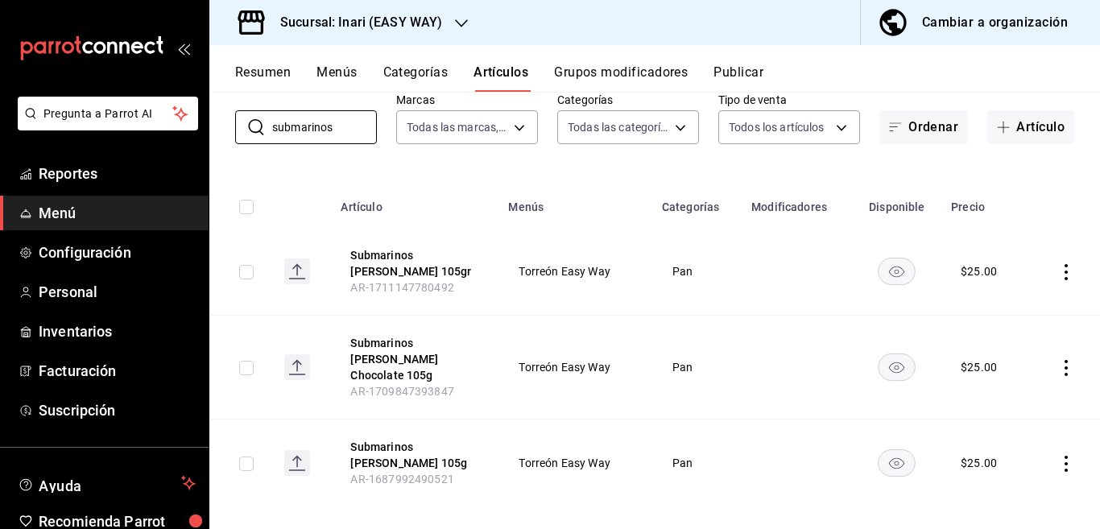
scroll to position [93, 0]
type input "s"
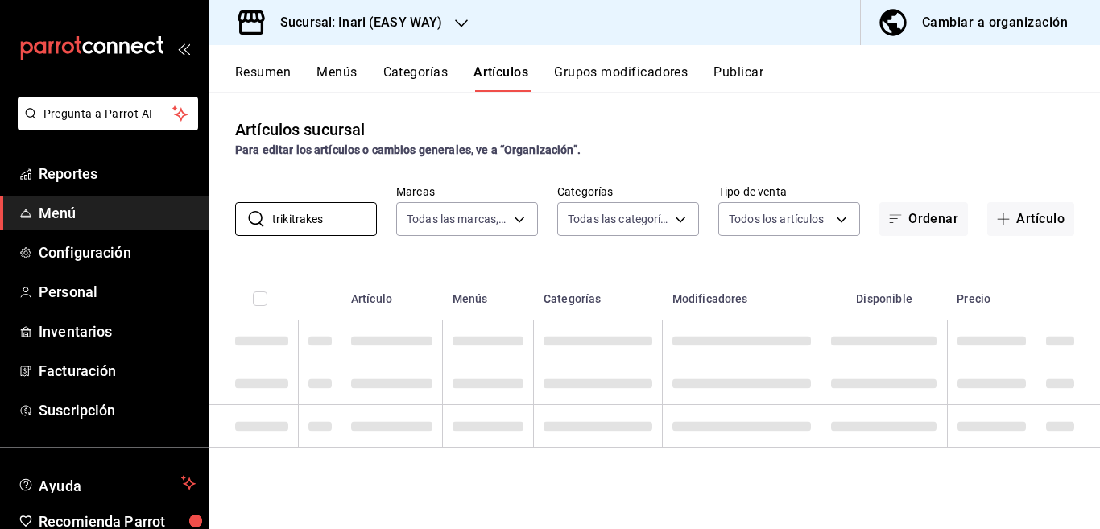
scroll to position [0, 0]
click at [671, 251] on div "Artículos sucursal Para editar los artículos o cambios generales, ve a “Organiz…" at bounding box center [654, 310] width 891 height 437
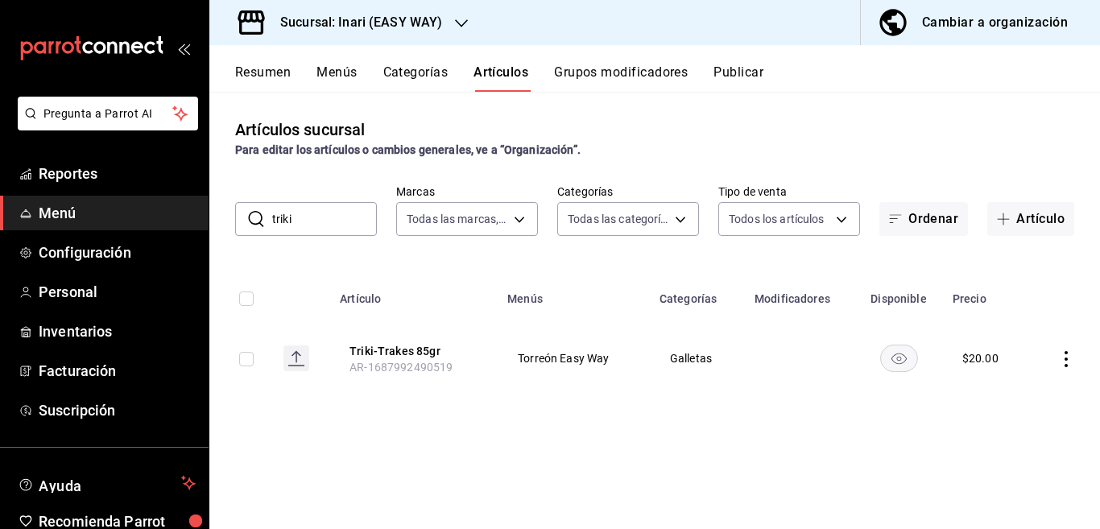
click at [317, 222] on input "triki" at bounding box center [324, 219] width 105 height 32
type input "t"
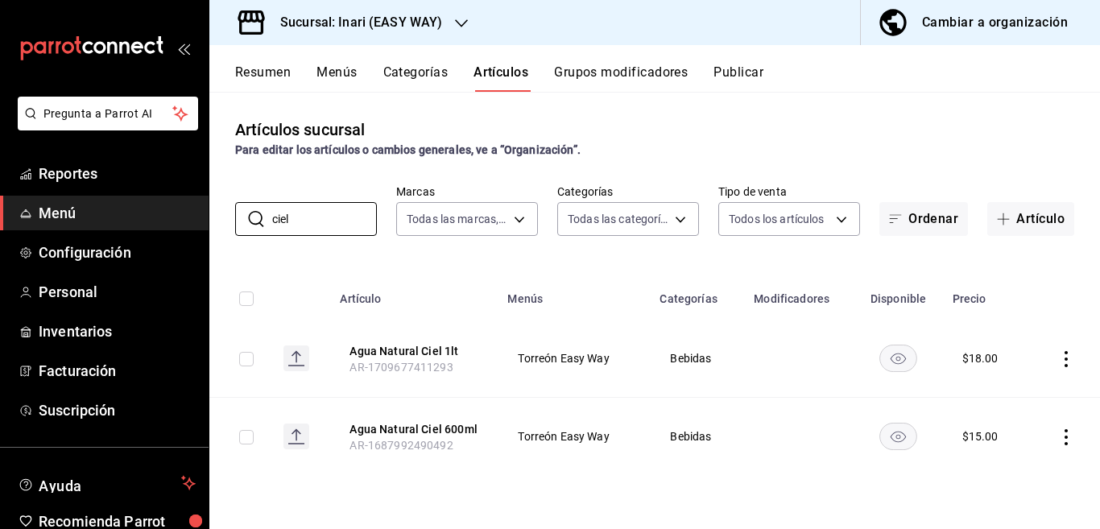
click at [580, 259] on div "Artículos sucursal Para editar los artículos o cambios generales, ve a “Organiz…" at bounding box center [654, 310] width 891 height 437
click at [305, 223] on input "ciel" at bounding box center [324, 219] width 105 height 32
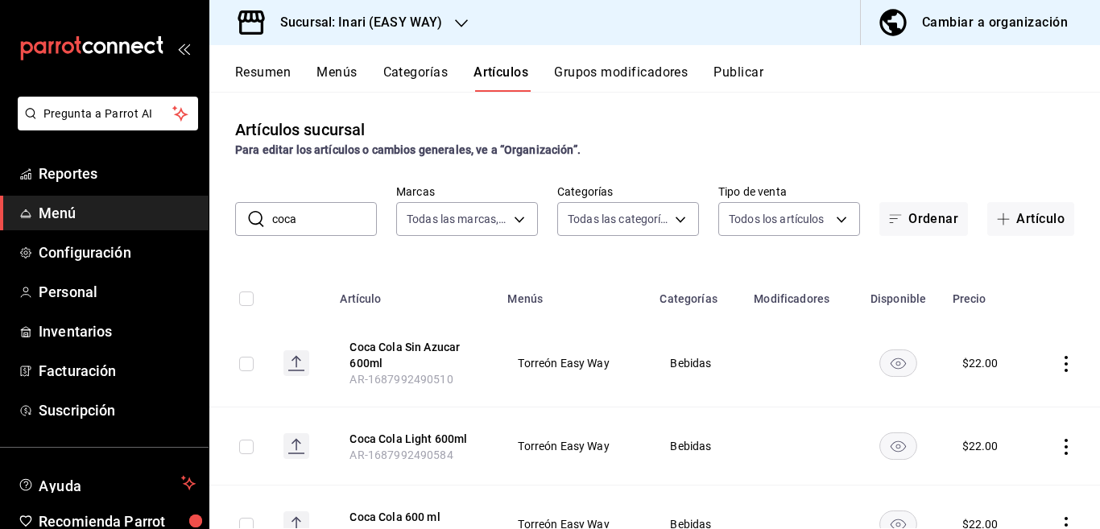
click at [554, 253] on div "Artículos sucursal Para editar los artículos o cambios generales, ve a “Organiz…" at bounding box center [654, 310] width 891 height 437
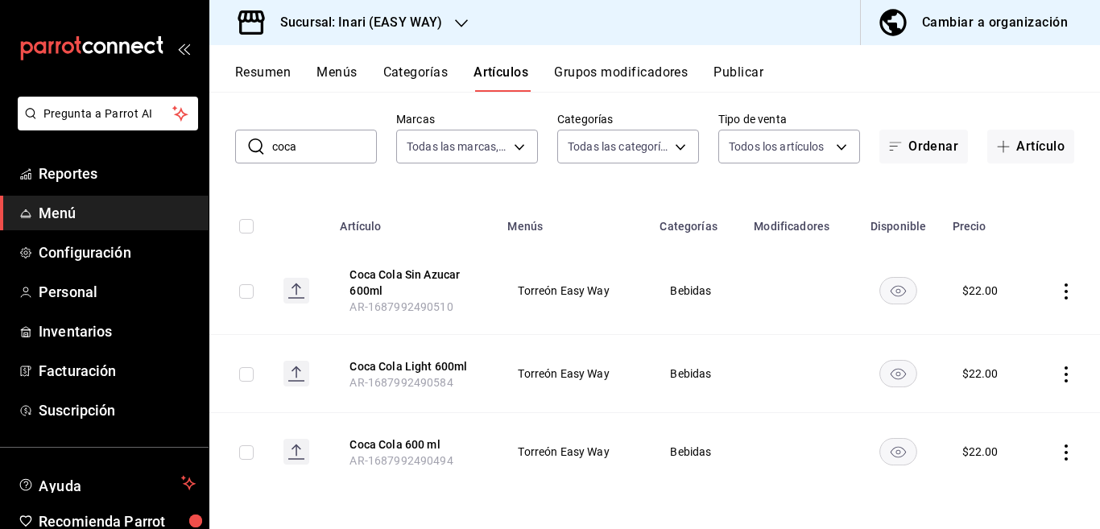
scroll to position [73, 0]
click at [305, 144] on input "coca" at bounding box center [324, 146] width 105 height 32
type input "c"
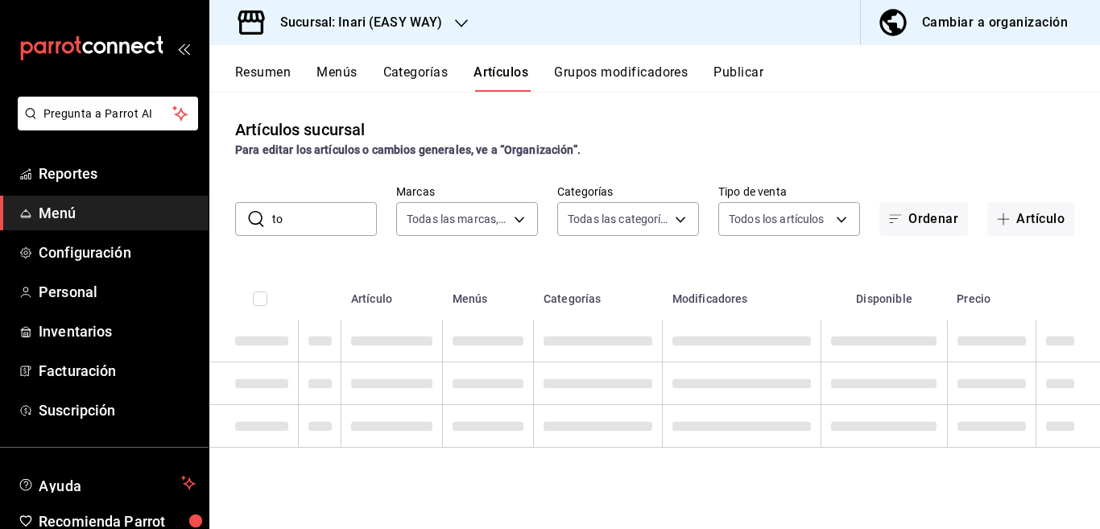
scroll to position [0, 0]
click at [534, 271] on th "Menús" at bounding box center [488, 294] width 91 height 52
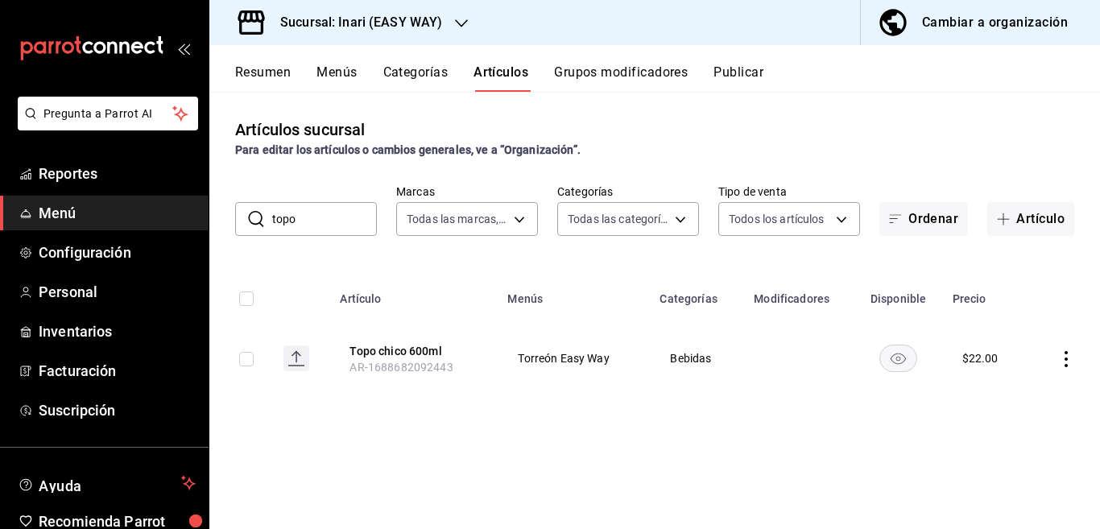
click at [313, 220] on input "topo" at bounding box center [324, 219] width 105 height 32
type input "t"
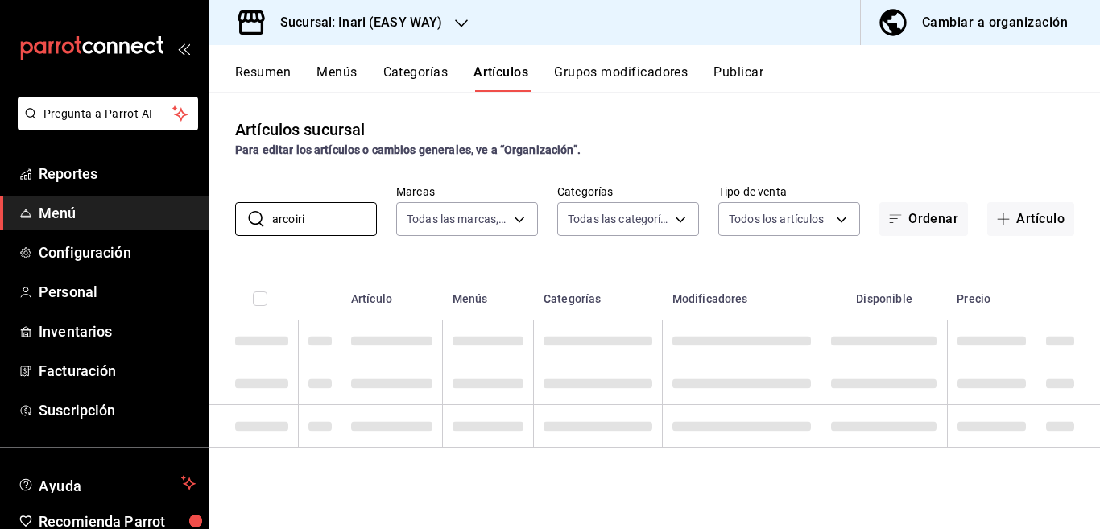
click at [603, 254] on div "Artículos sucursal Para editar los artículos o cambios generales, ve a “Organiz…" at bounding box center [654, 310] width 891 height 437
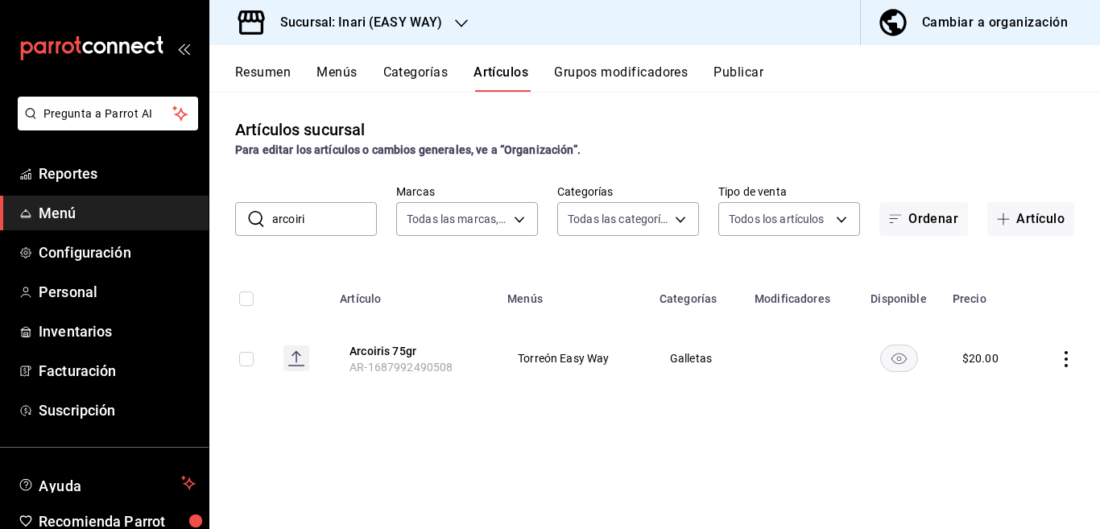
click at [319, 222] on input "arcoiri" at bounding box center [324, 219] width 105 height 32
type input "a"
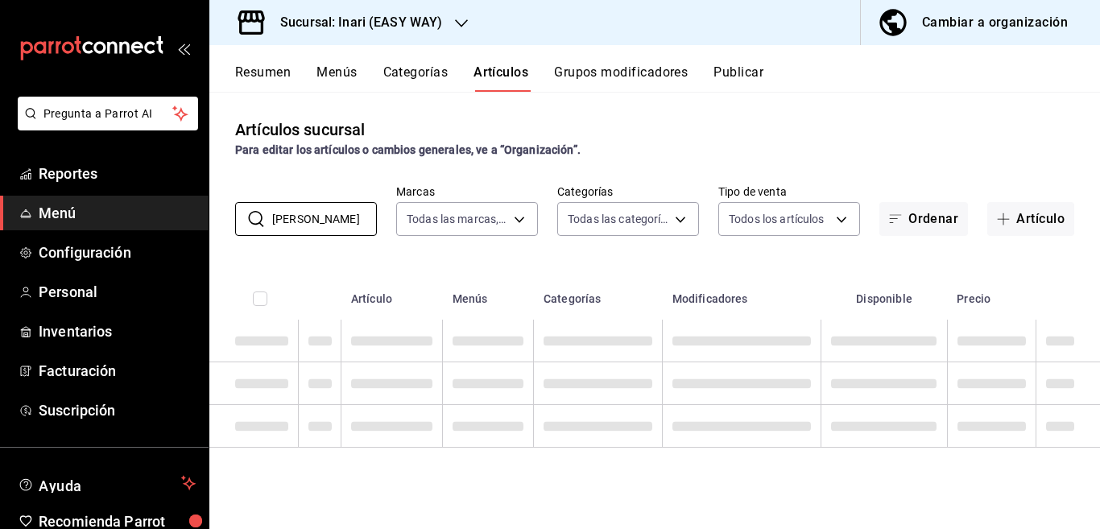
click at [550, 250] on div "Artículos sucursal Para editar los artículos o cambios generales, ve a “Organiz…" at bounding box center [654, 310] width 891 height 437
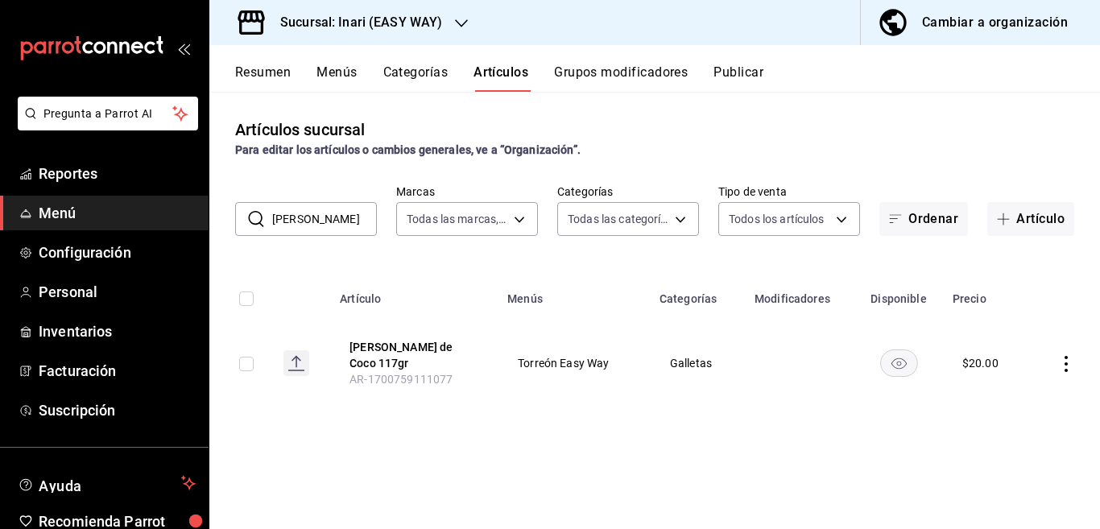
click at [329, 212] on input "[PERSON_NAME]" at bounding box center [324, 219] width 105 height 32
type input "b"
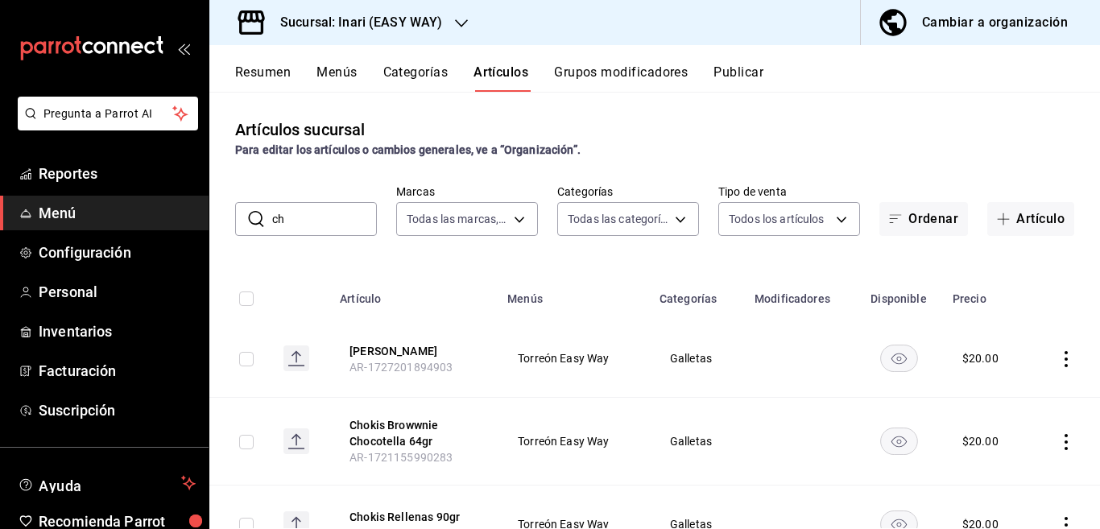
type input "c"
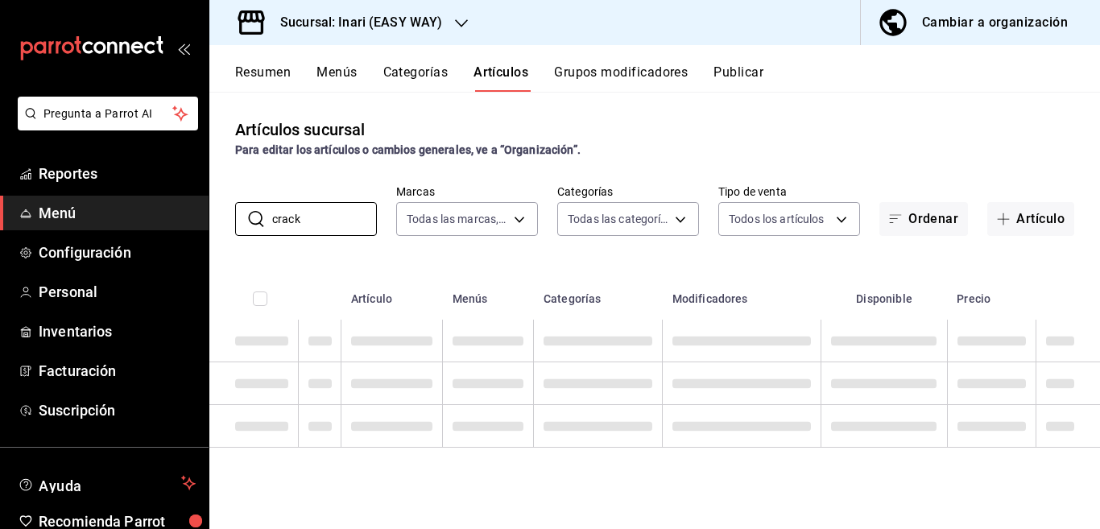
click at [557, 251] on div "Artículos sucursal Para editar los artículos o cambios generales, ve a “Organiz…" at bounding box center [654, 310] width 891 height 437
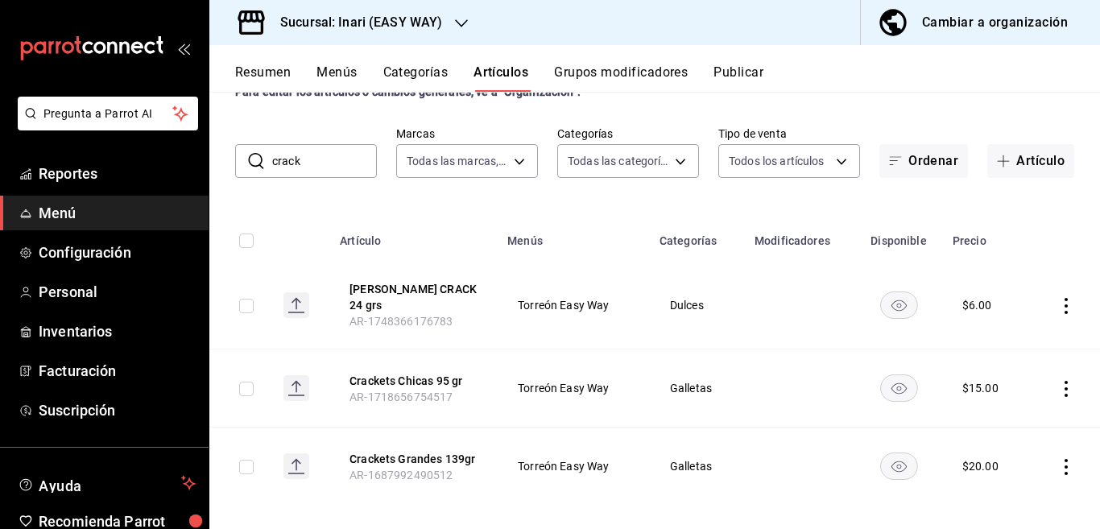
scroll to position [64, 0]
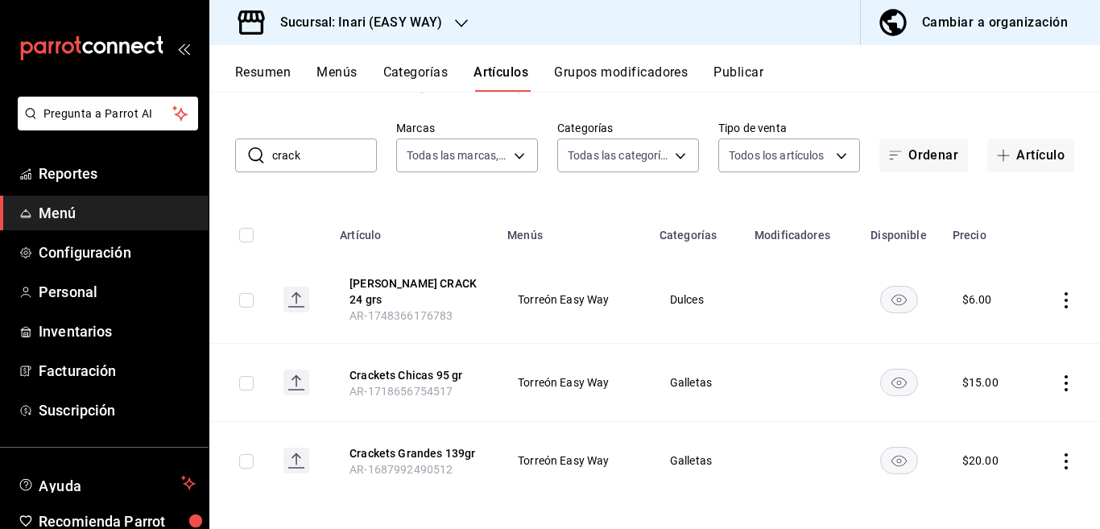
click at [329, 151] on input "crack" at bounding box center [324, 155] width 105 height 32
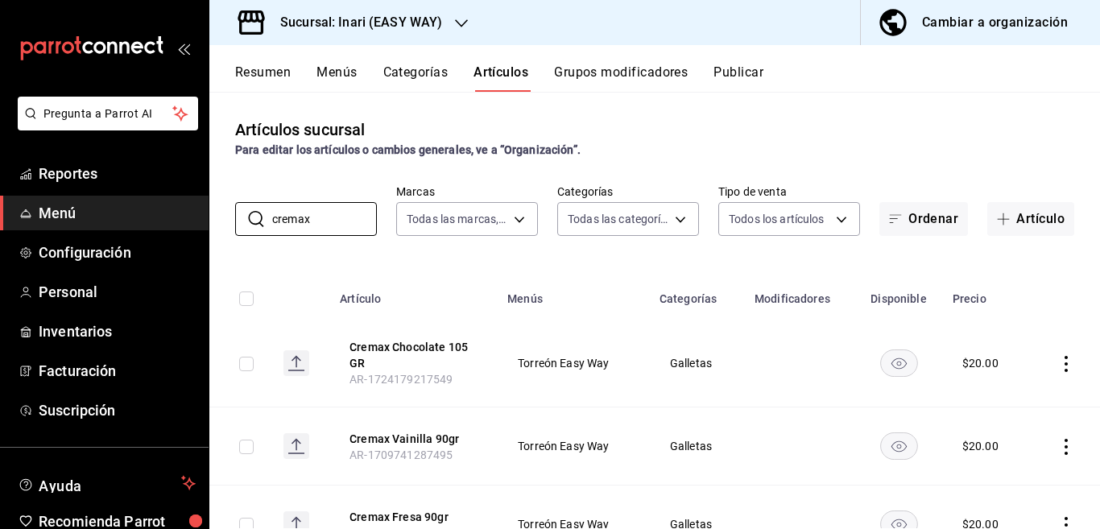
scroll to position [0, 0]
type input "c"
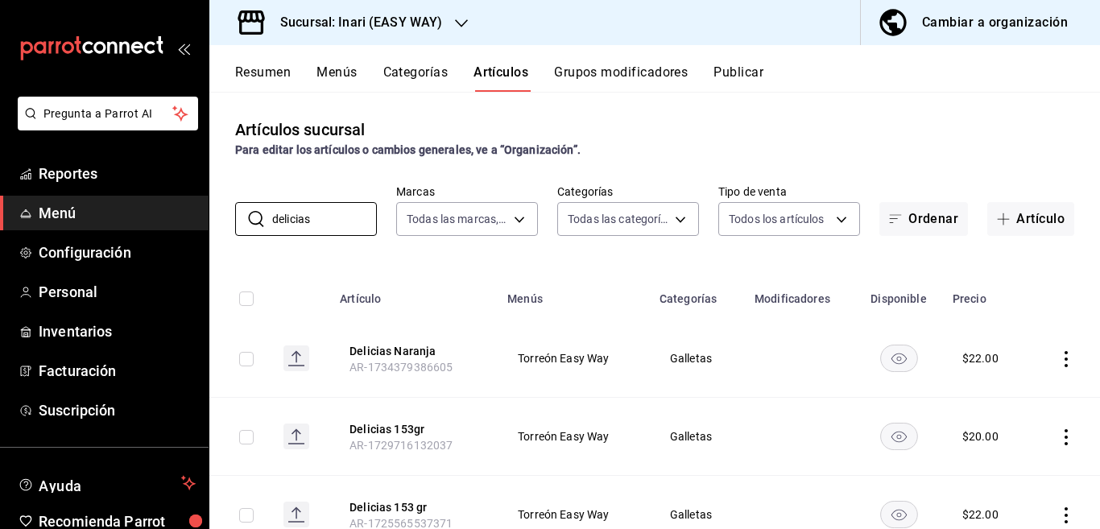
click at [554, 251] on div "Artículos sucursal Para editar los artículos o cambios generales, ve a “Organiz…" at bounding box center [654, 310] width 891 height 437
click at [332, 219] on input "delicias" at bounding box center [324, 219] width 105 height 32
type input "d"
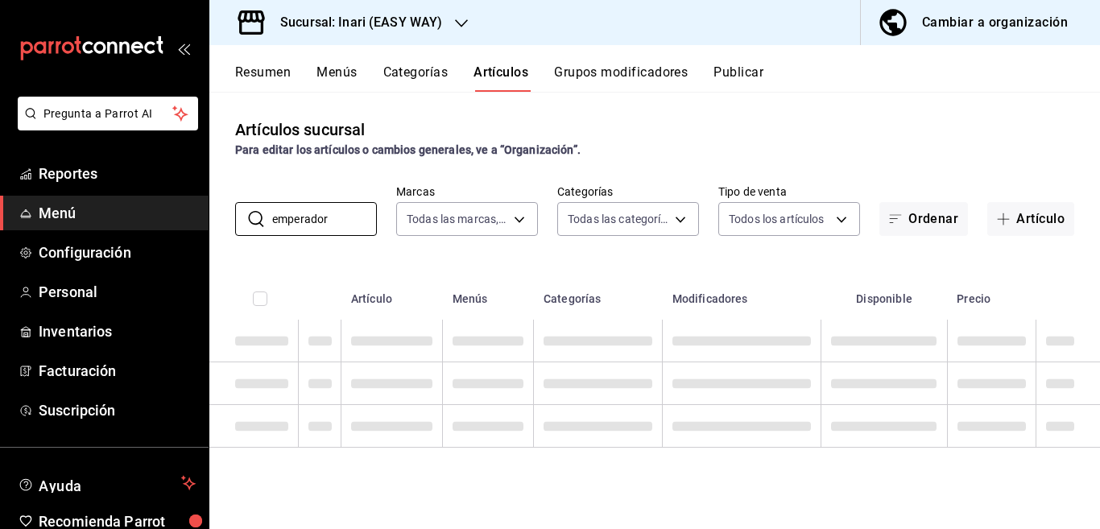
click at [566, 259] on div "Artículos sucursal Para editar los artículos o cambios generales, ve a “Organiz…" at bounding box center [654, 310] width 891 height 437
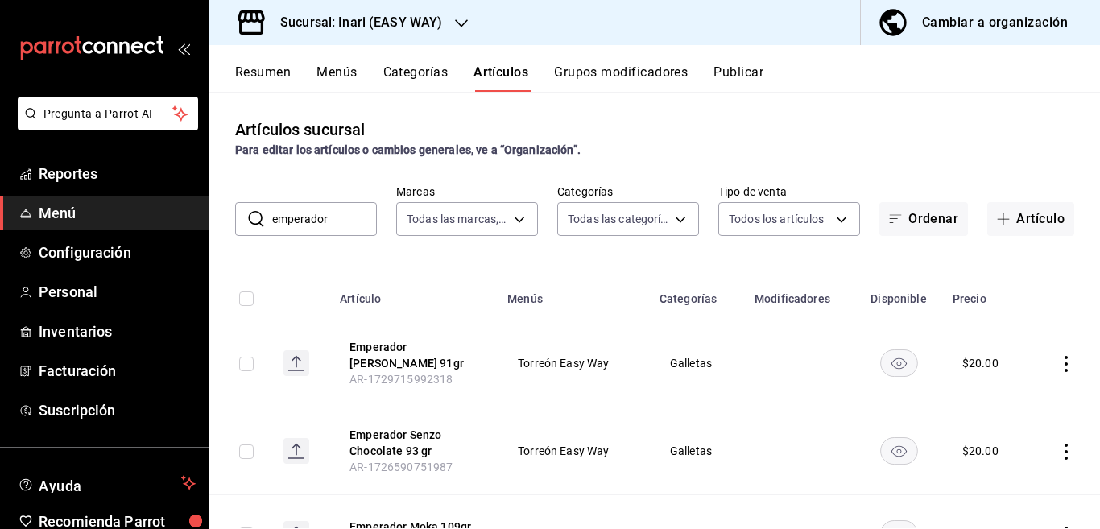
click at [337, 213] on input "emperador" at bounding box center [324, 219] width 105 height 32
type input "e"
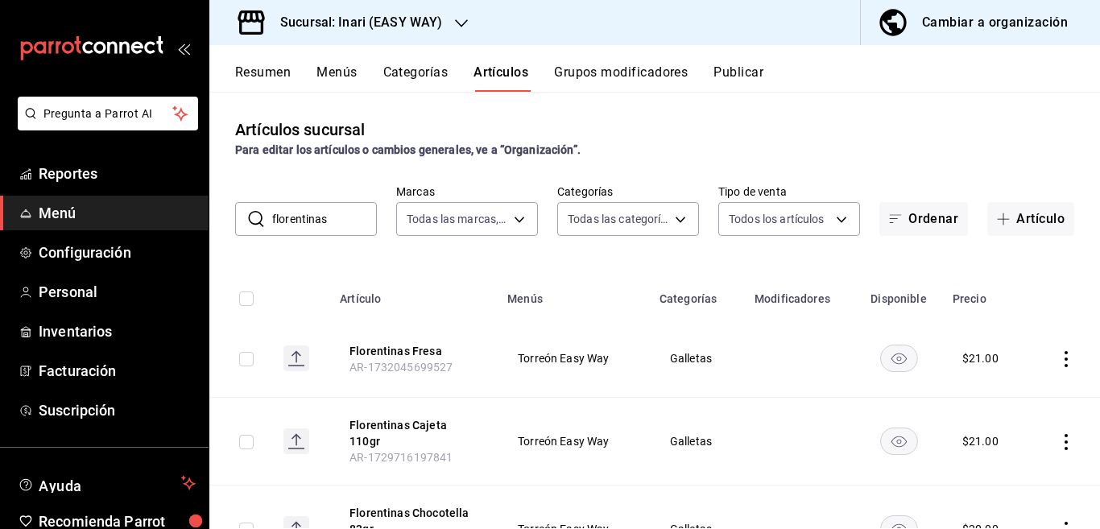
click at [555, 247] on div "Artículos sucursal Para editar los artículos o cambios generales, ve a “Organiz…" at bounding box center [654, 310] width 891 height 437
click at [333, 218] on input "florentinas" at bounding box center [324, 219] width 105 height 32
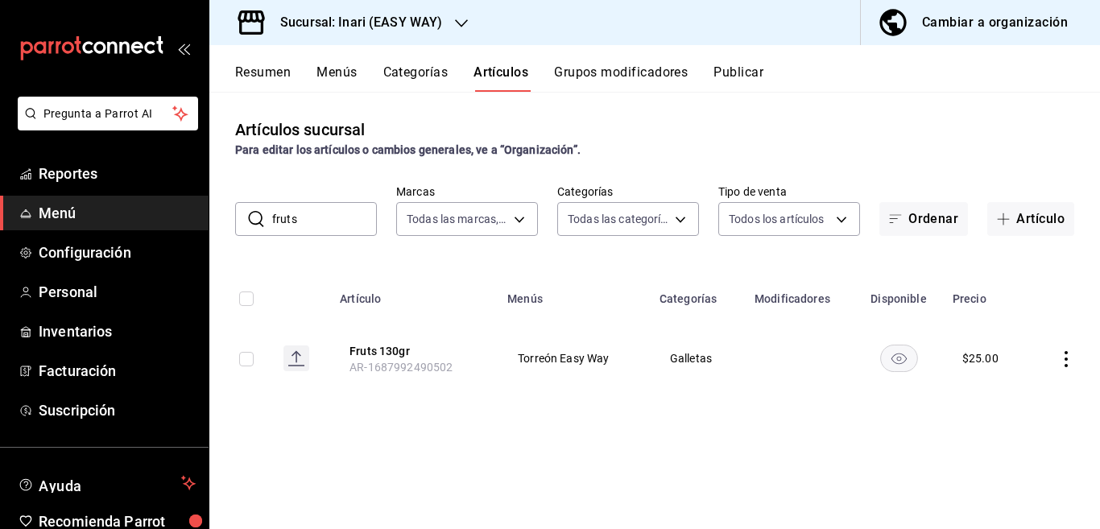
click at [558, 257] on div "Artículos sucursal Para editar los artículos o cambios generales, ve a “Organiz…" at bounding box center [654, 310] width 891 height 437
click at [339, 222] on input "fruts" at bounding box center [324, 219] width 105 height 32
type input "f"
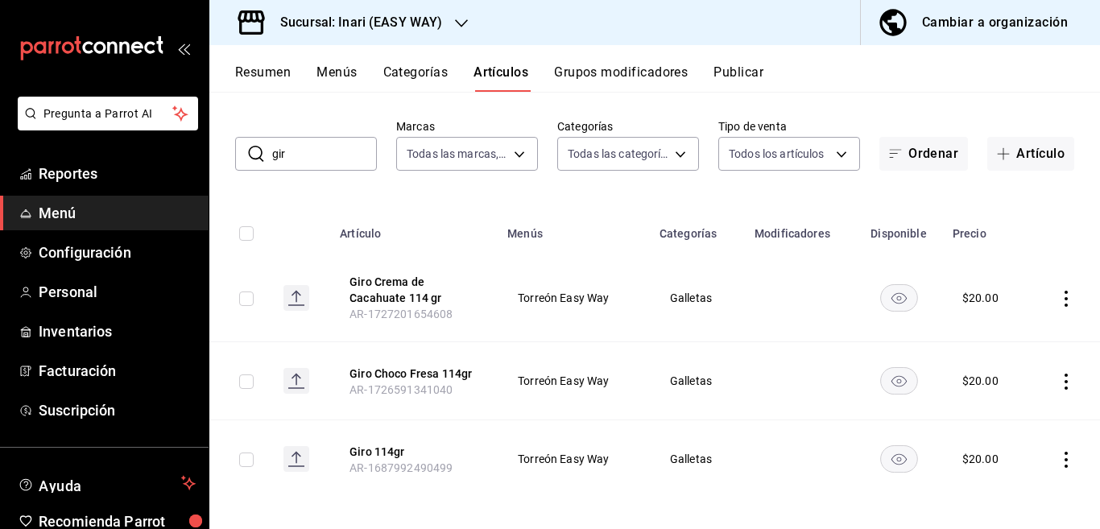
scroll to position [65, 0]
type input "g"
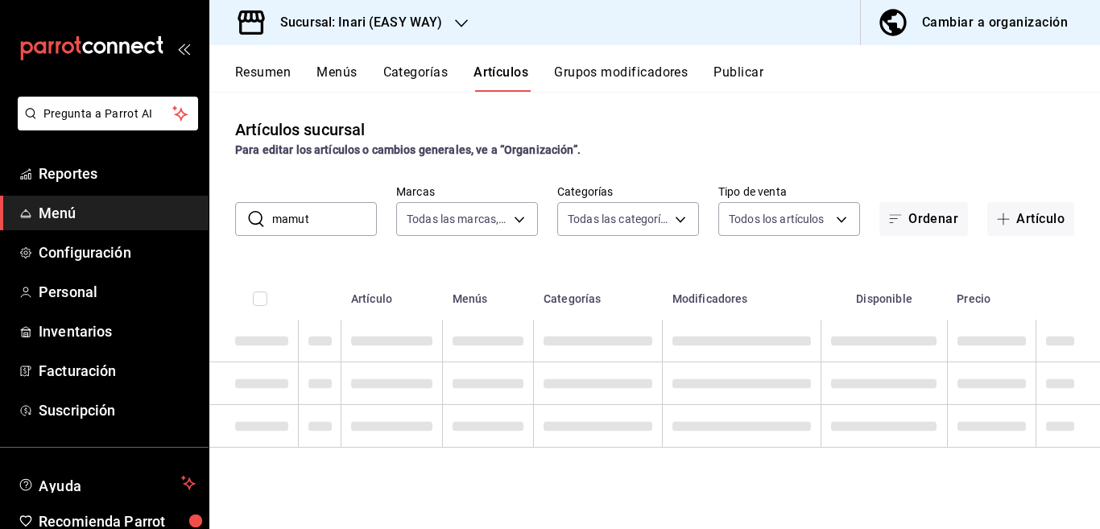
scroll to position [0, 0]
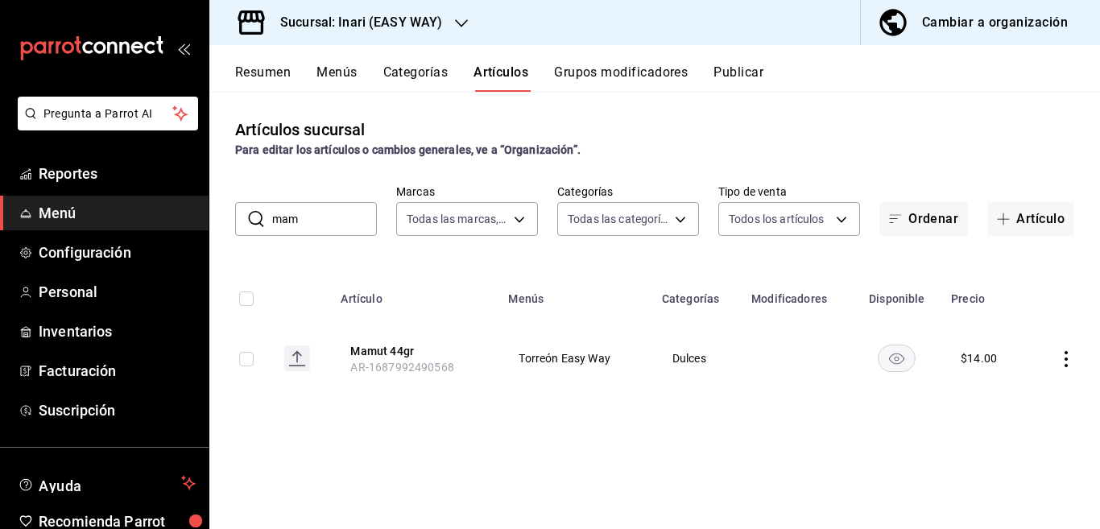
type input "ma"
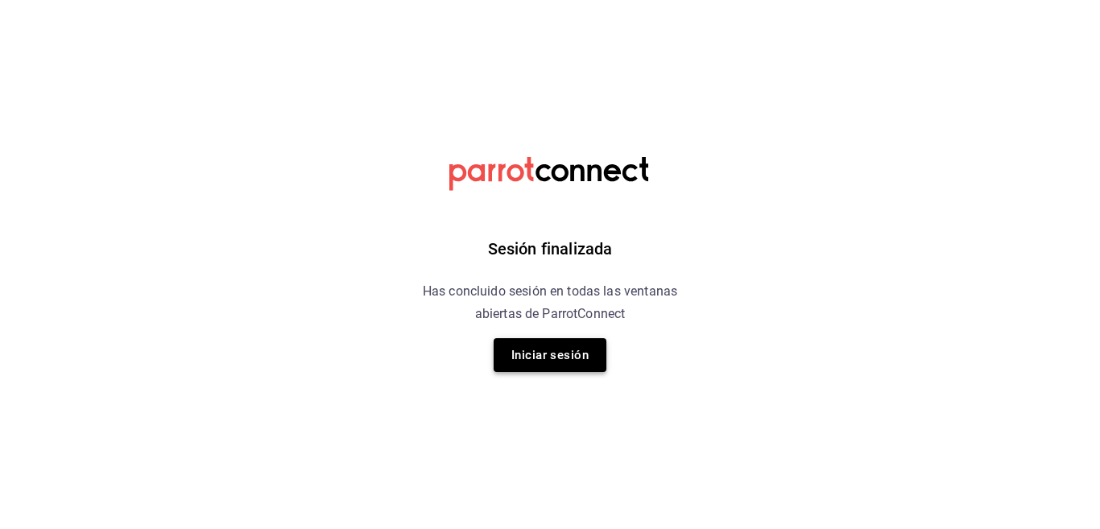
click at [540, 354] on button "Iniciar sesión" at bounding box center [550, 355] width 113 height 34
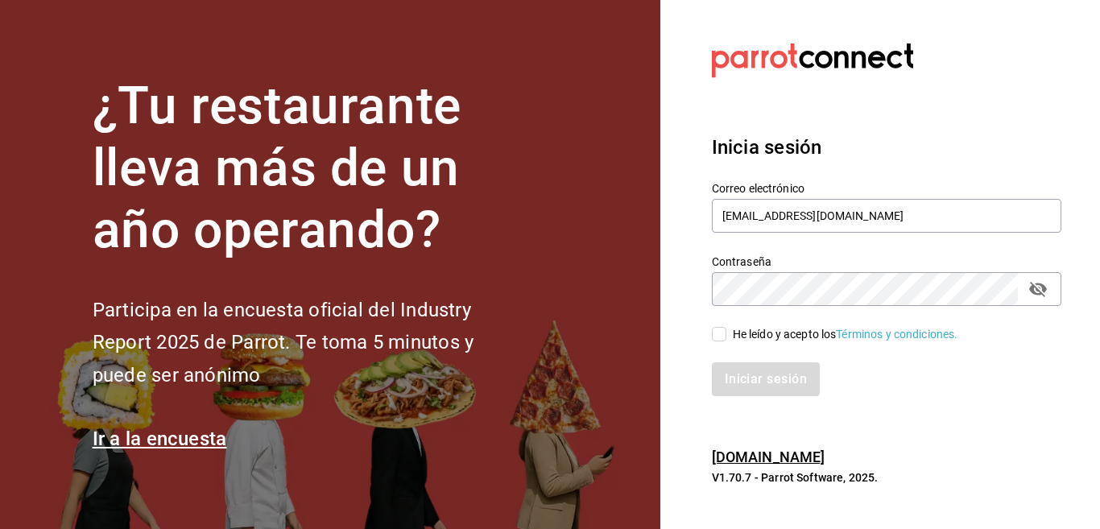
click at [719, 335] on input "He leído y acepto los Términos y condiciones." at bounding box center [719, 334] width 15 height 15
checkbox input "true"
click at [741, 379] on button "Iniciar sesión" at bounding box center [767, 380] width 110 height 34
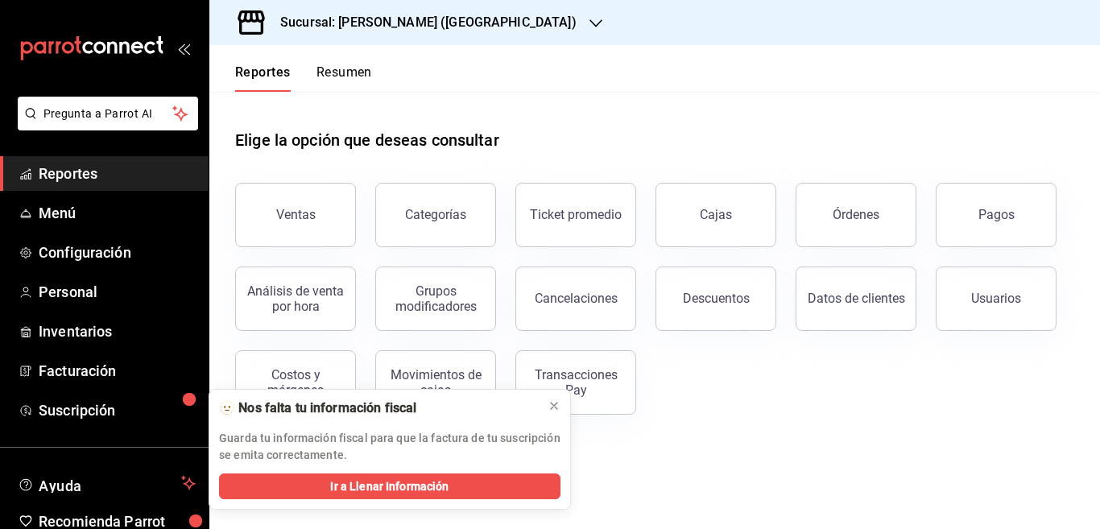
click at [590, 24] on icon "button" at bounding box center [596, 23] width 13 height 8
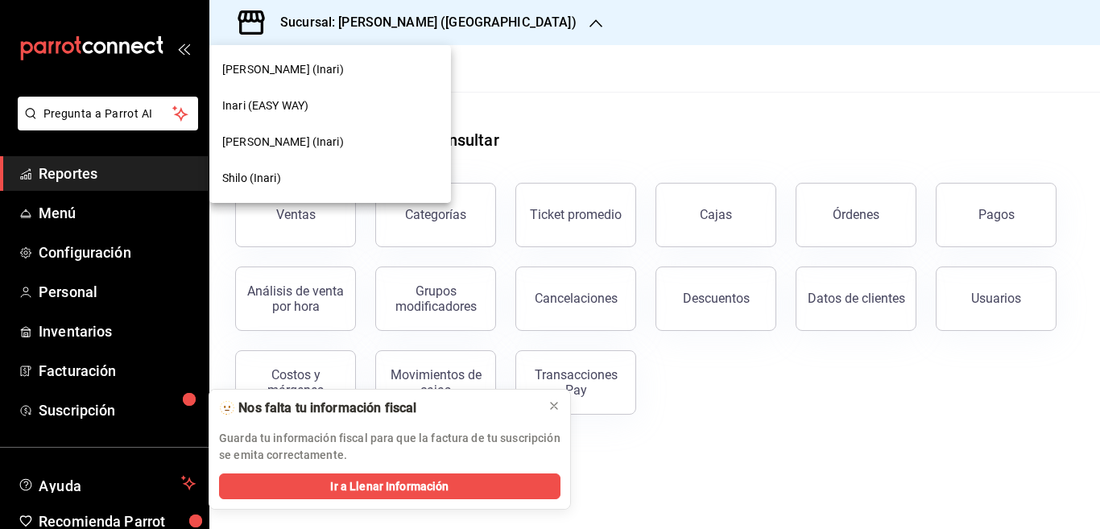
click at [270, 103] on span "Inari (EASY WAY)" at bounding box center [265, 105] width 86 height 17
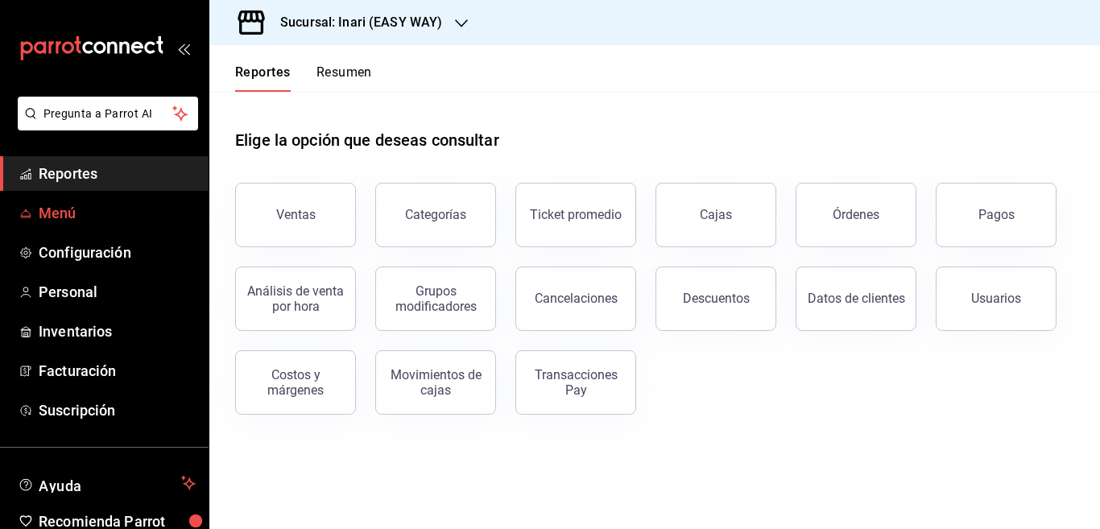
click at [57, 211] on span "Menú" at bounding box center [117, 213] width 157 height 22
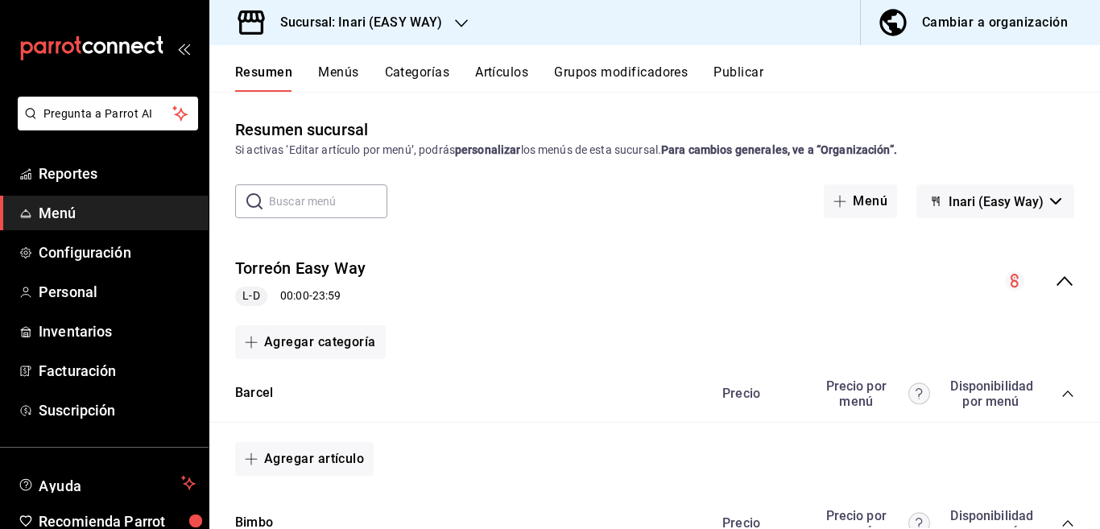
click at [509, 67] on button "Artículos" at bounding box center [501, 77] width 53 height 27
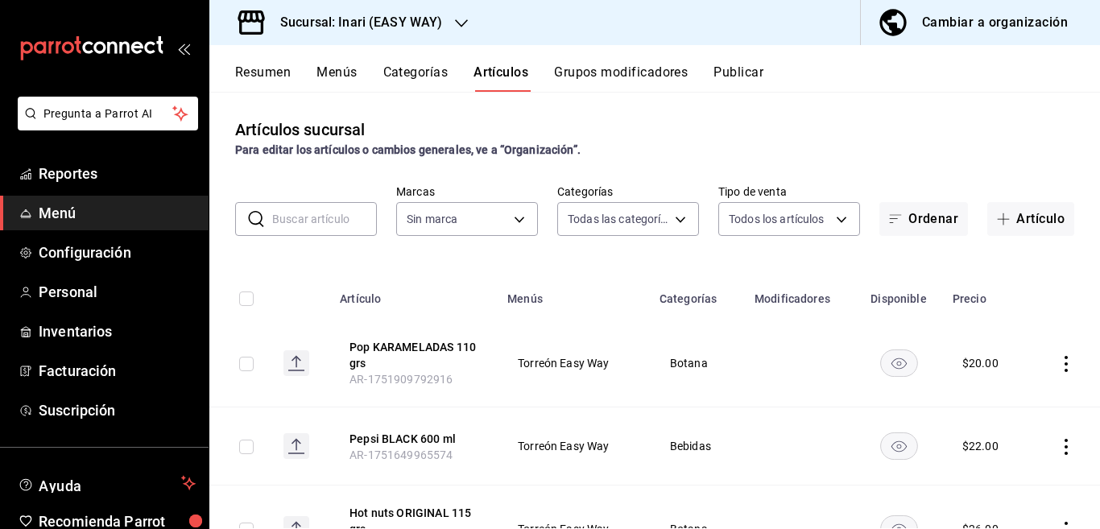
type input "30a8470c-9197-4bbb-a2e4-149208c13fc3,d2f9ce2a-831b-4a7a-8b25-46aff7b73722,0221d…"
type input "7620f298-b2ed-402a-8097-6bd179e9e54d"
click at [309, 218] on input "text" at bounding box center [324, 219] width 105 height 32
type input "m"
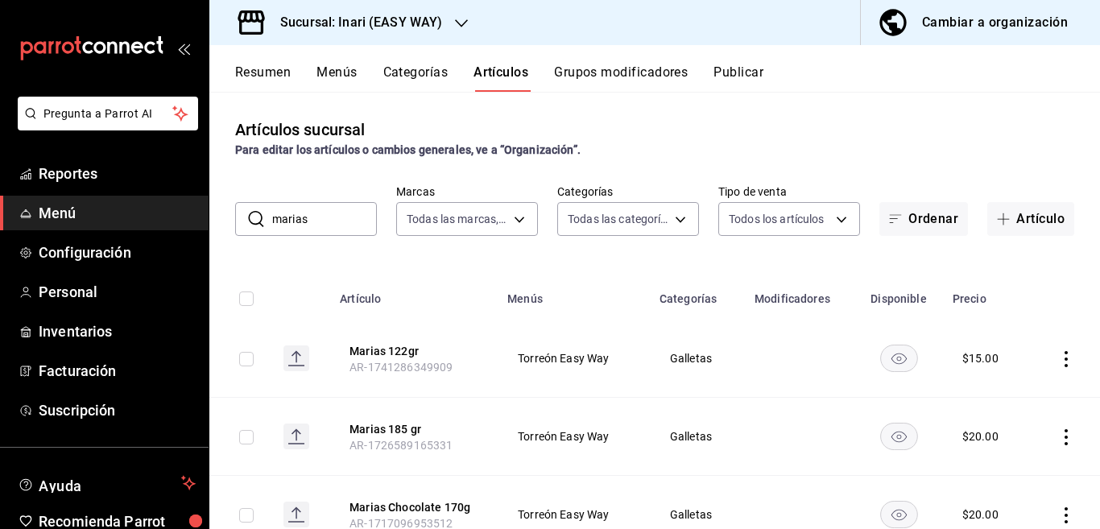
click at [332, 213] on input "marias" at bounding box center [324, 219] width 105 height 32
type input "m"
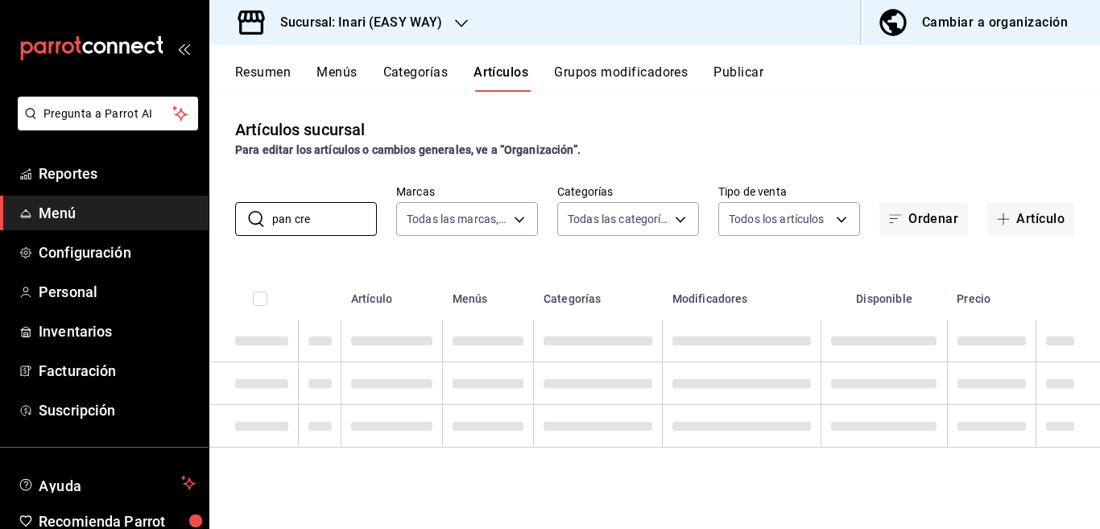
click at [570, 262] on div "Artículos sucursal Para editar los artículos o cambios generales, ve a “Organiz…" at bounding box center [654, 310] width 891 height 437
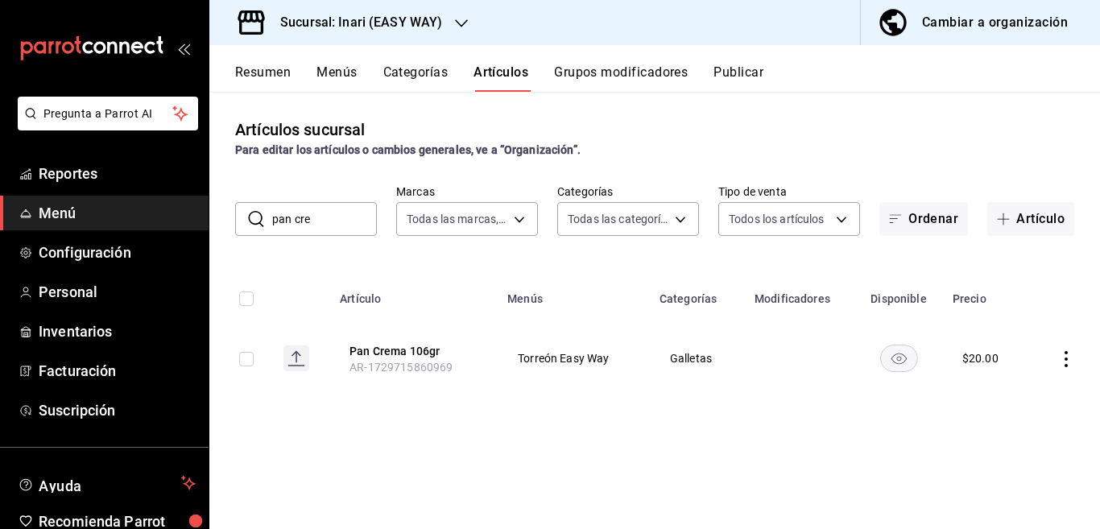
click at [351, 221] on input "pan cre" at bounding box center [324, 219] width 105 height 32
type input "p"
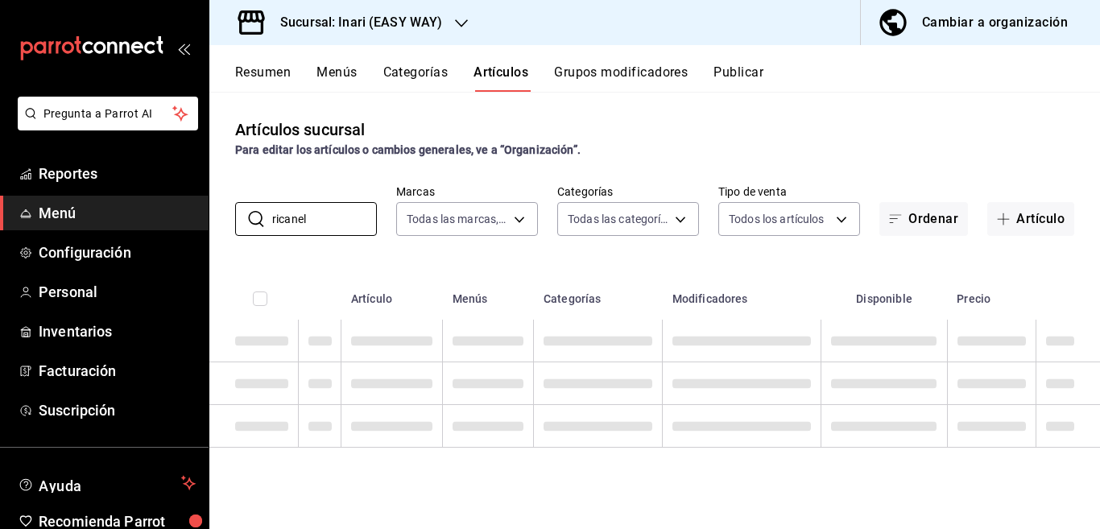
click at [555, 255] on div "Artículos sucursal Para editar los artículos o cambios generales, ve a “Organiz…" at bounding box center [654, 310] width 891 height 437
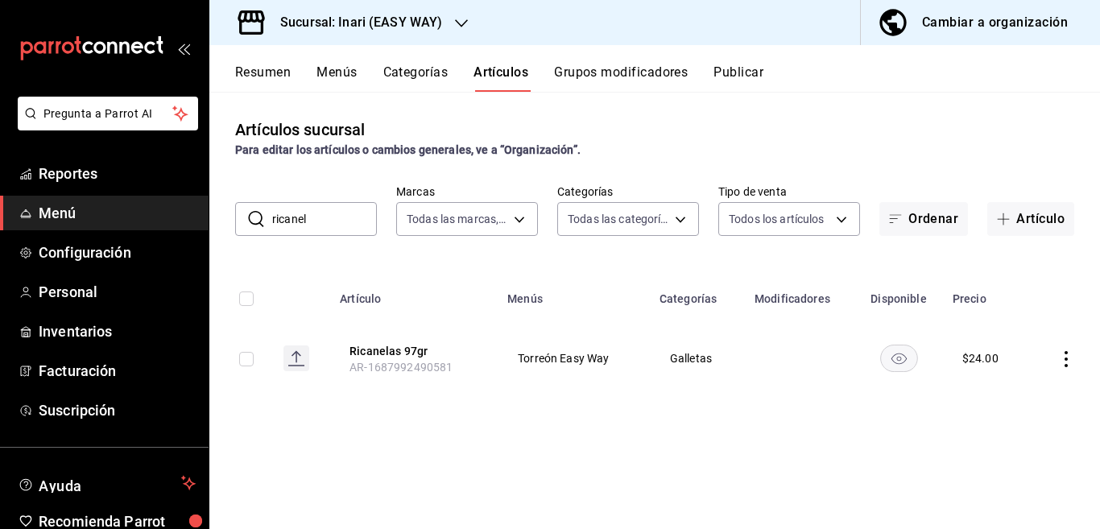
click at [317, 222] on input "ricanel" at bounding box center [324, 219] width 105 height 32
type input "r"
click at [329, 218] on input "saladitas" at bounding box center [324, 219] width 105 height 32
type input "s"
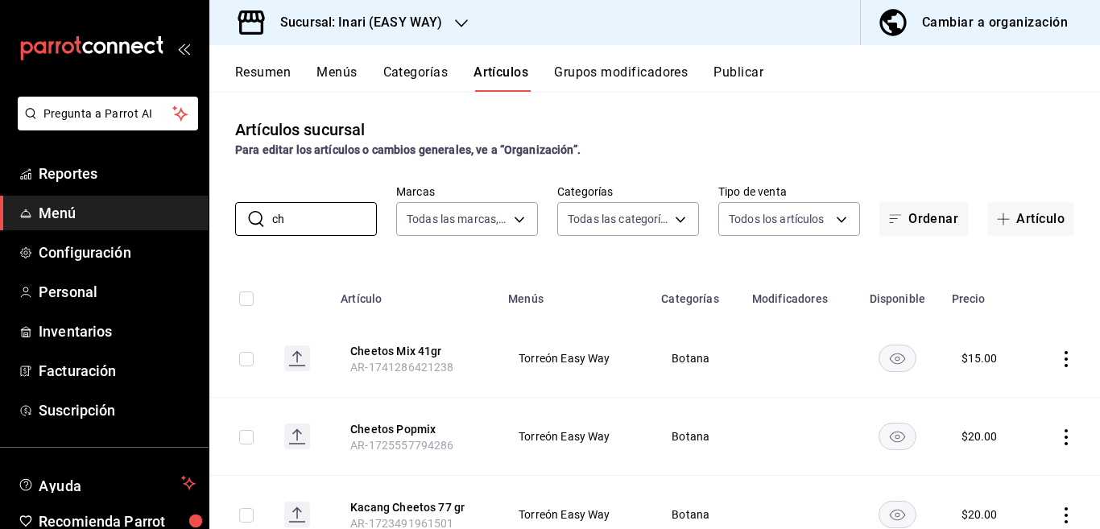
type input "c"
